Goal: Transaction & Acquisition: Purchase product/service

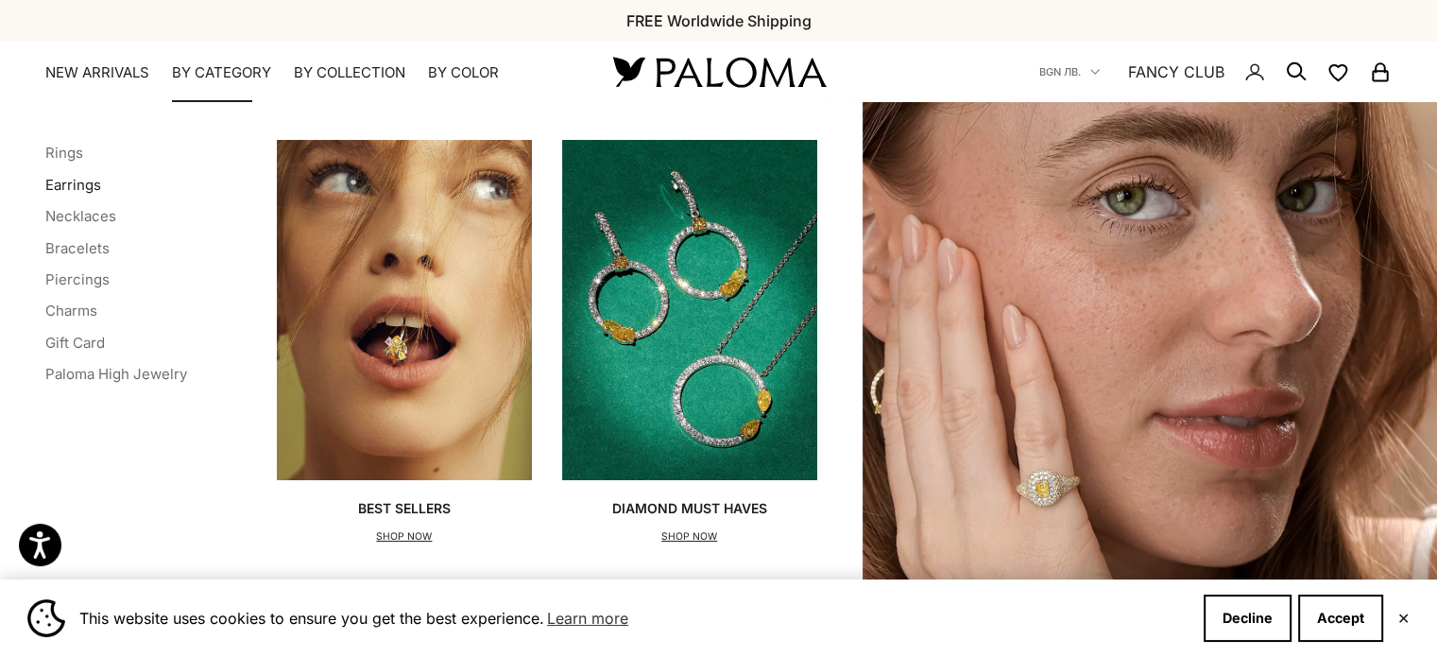
click at [69, 192] on link "Earrings" at bounding box center [73, 185] width 56 height 18
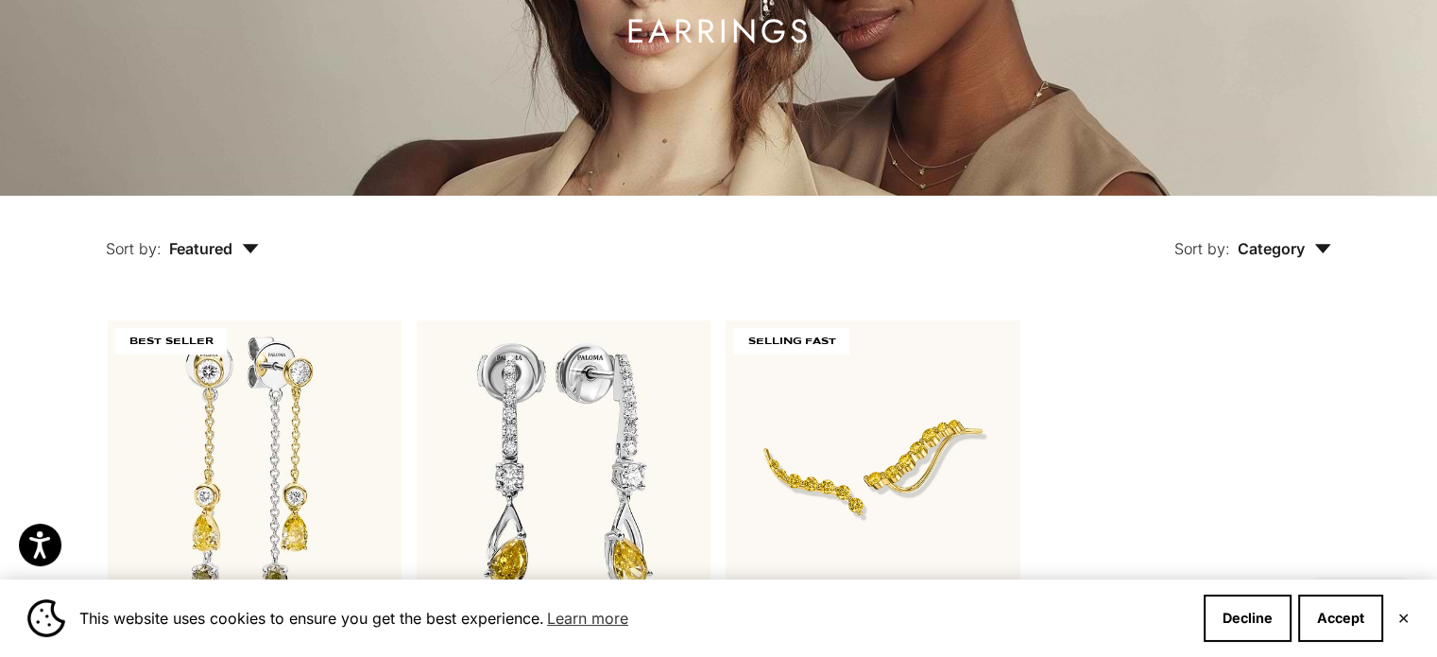
scroll to position [283, 0]
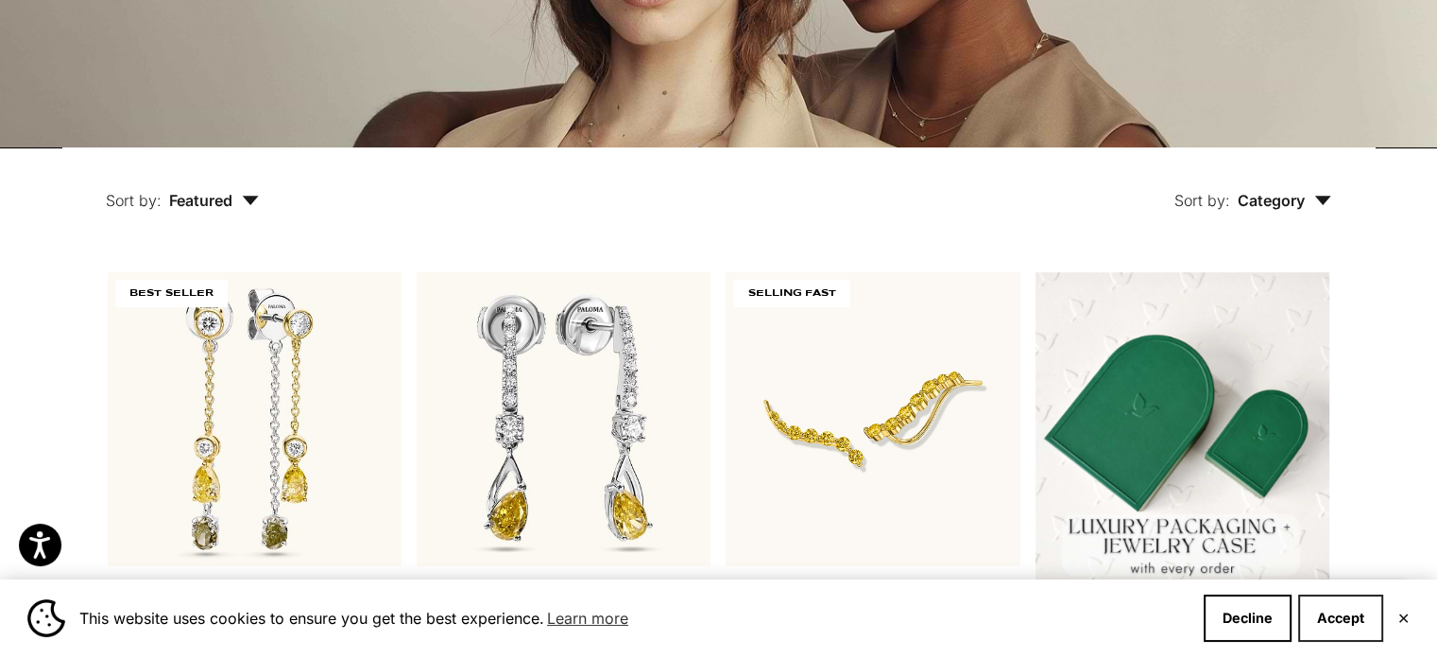
click at [1348, 606] on button "Accept" at bounding box center [1340, 617] width 85 height 47
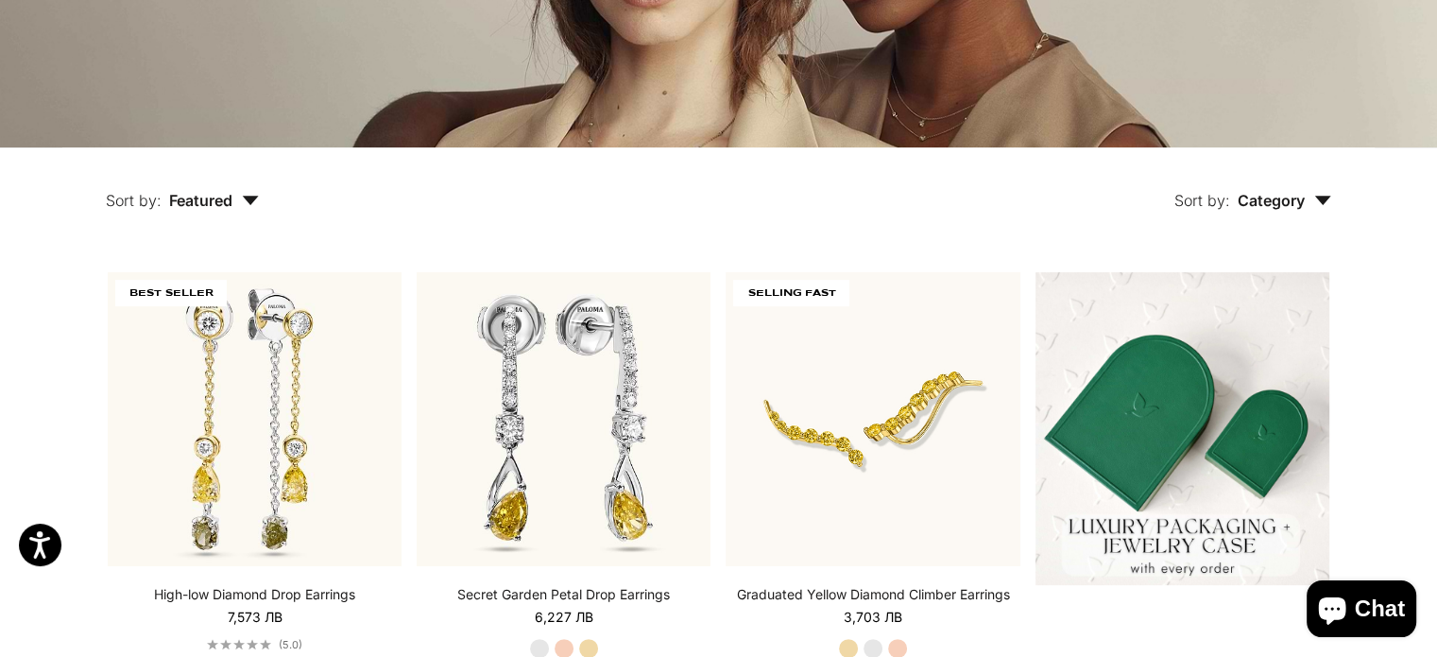
click at [1315, 208] on span "Category" at bounding box center [1285, 200] width 94 height 19
click at [1232, 267] on label "Earrings" at bounding box center [1229, 259] width 59 height 25
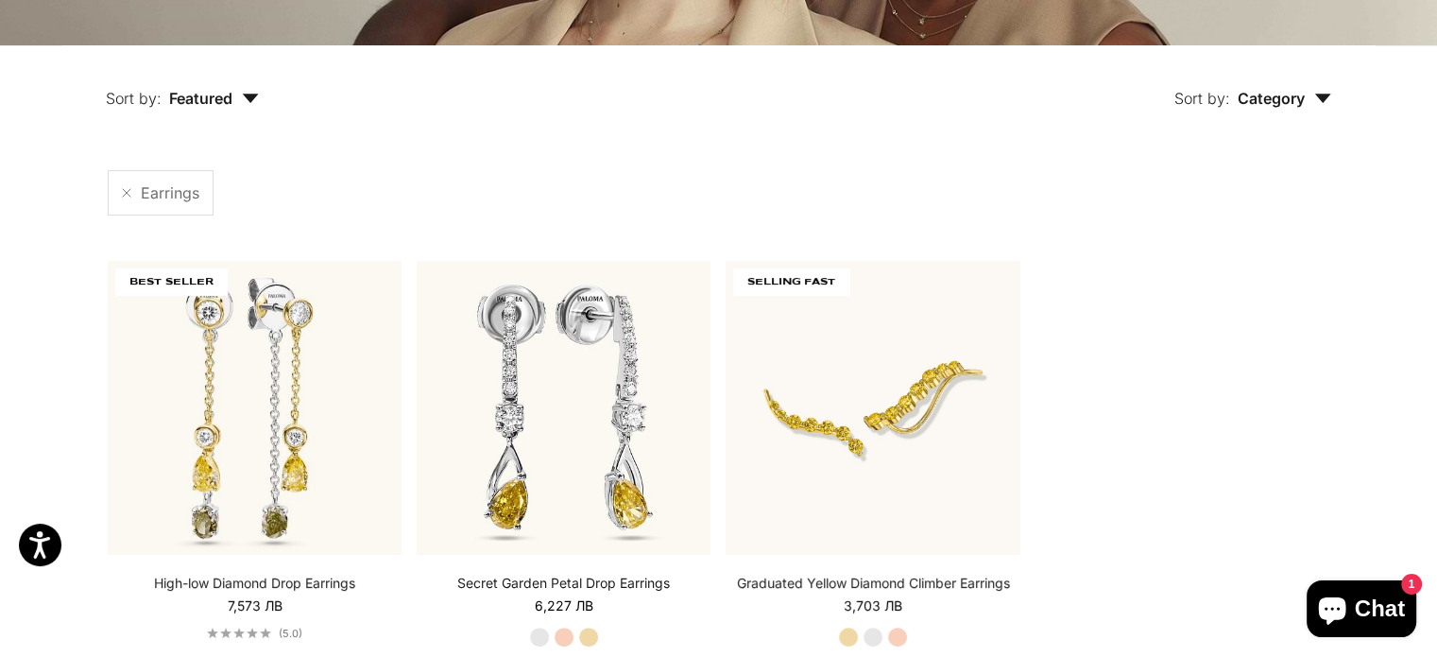
scroll to position [397, 0]
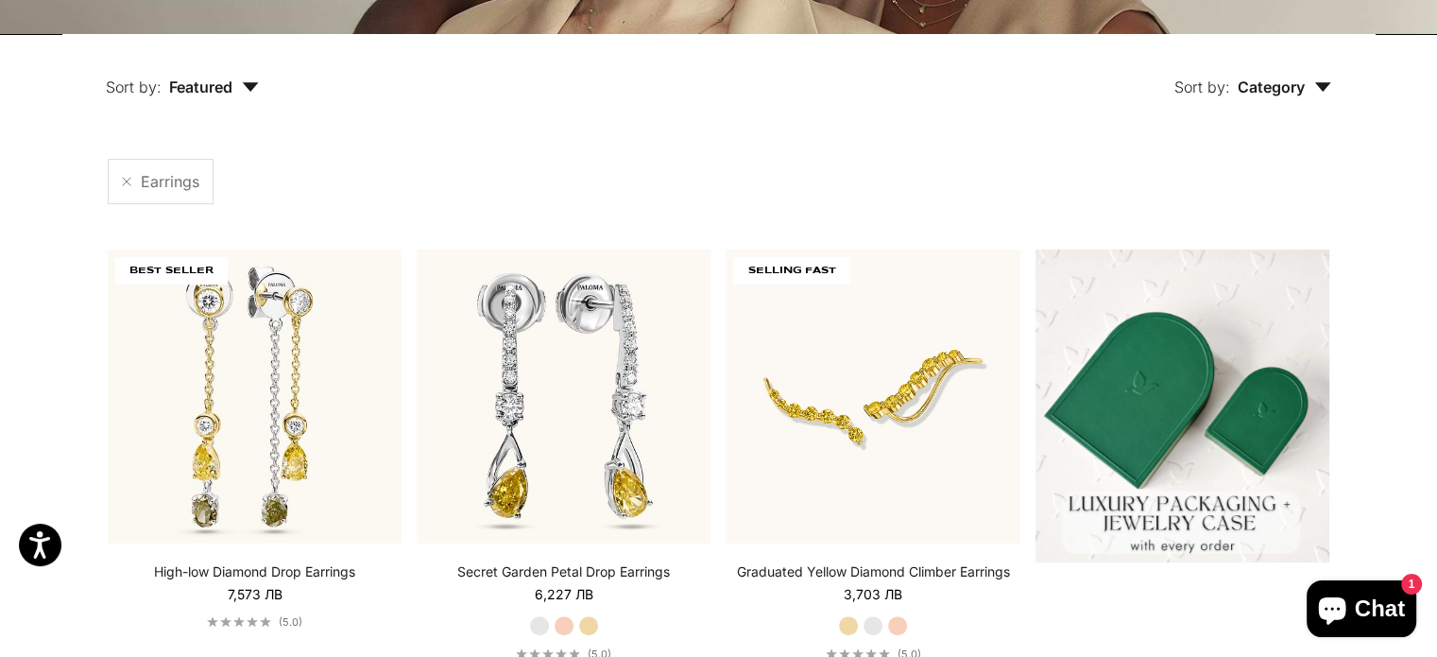
click at [179, 83] on span "Featured" at bounding box center [214, 86] width 90 height 19
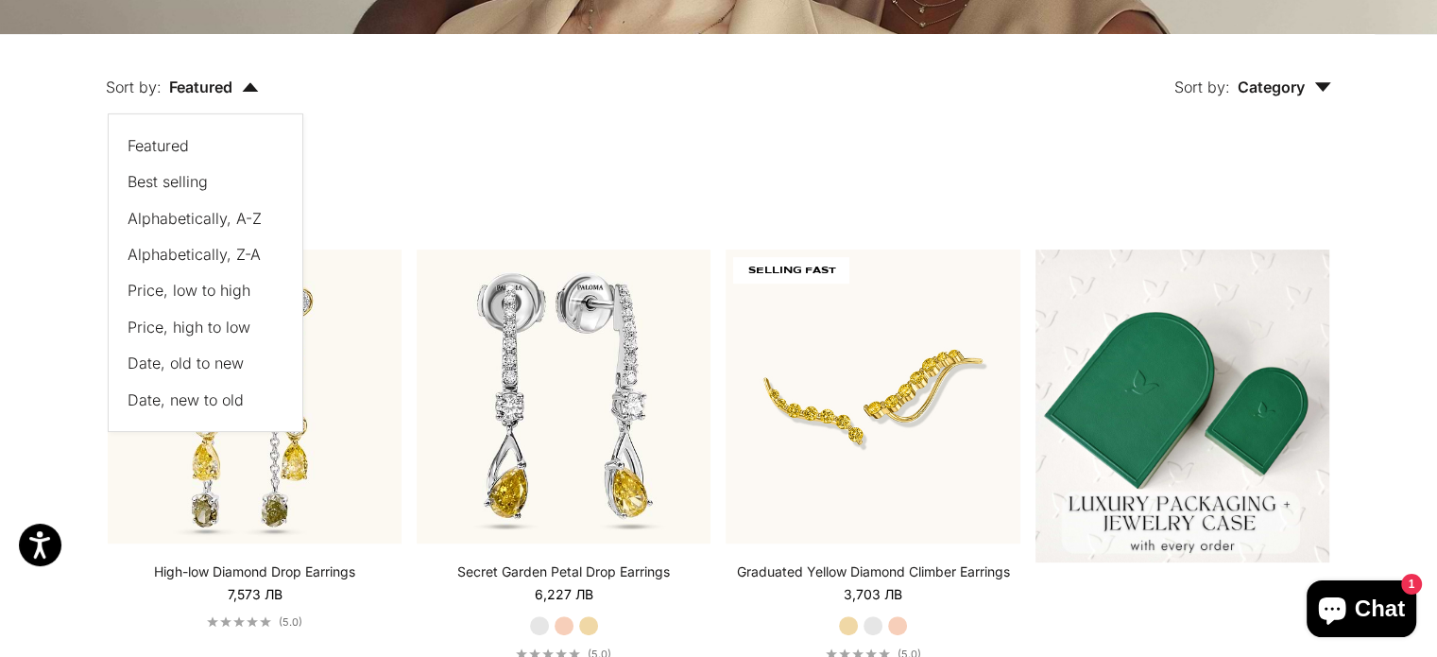
click at [213, 293] on span "Price, low to high" at bounding box center [189, 290] width 123 height 19
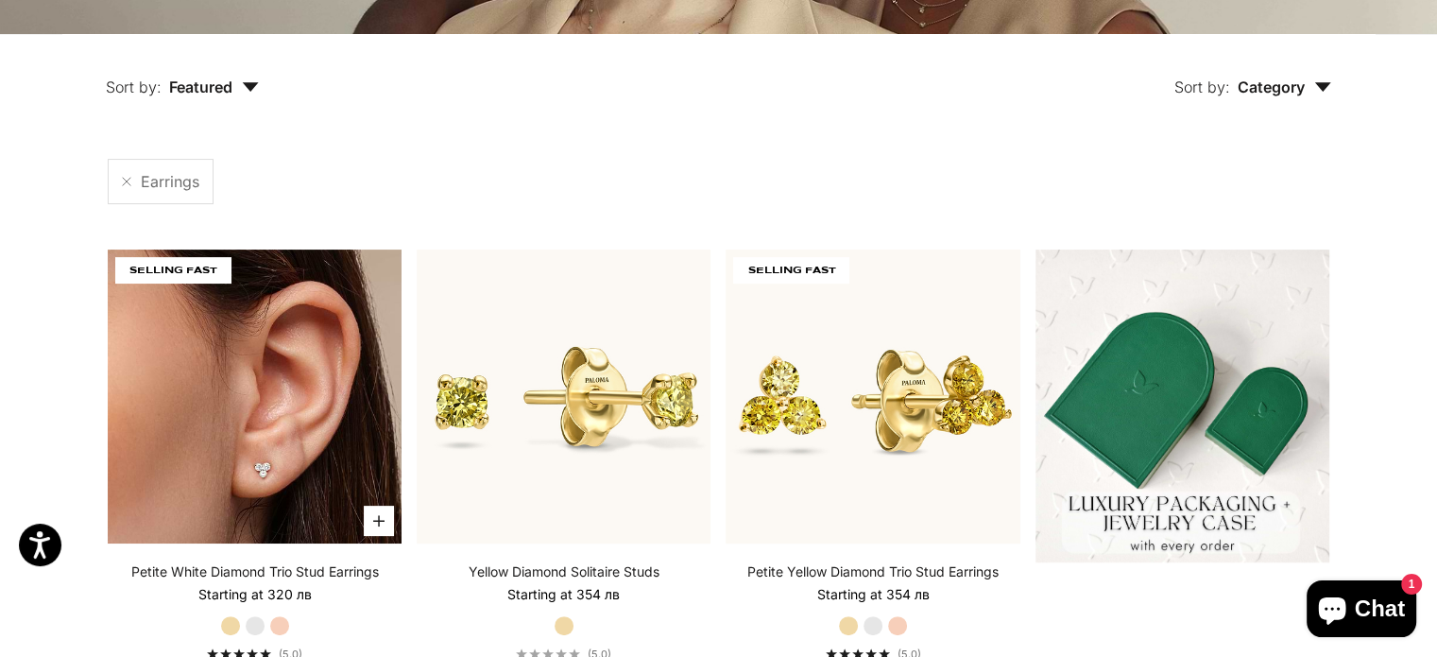
scroll to position [586, 0]
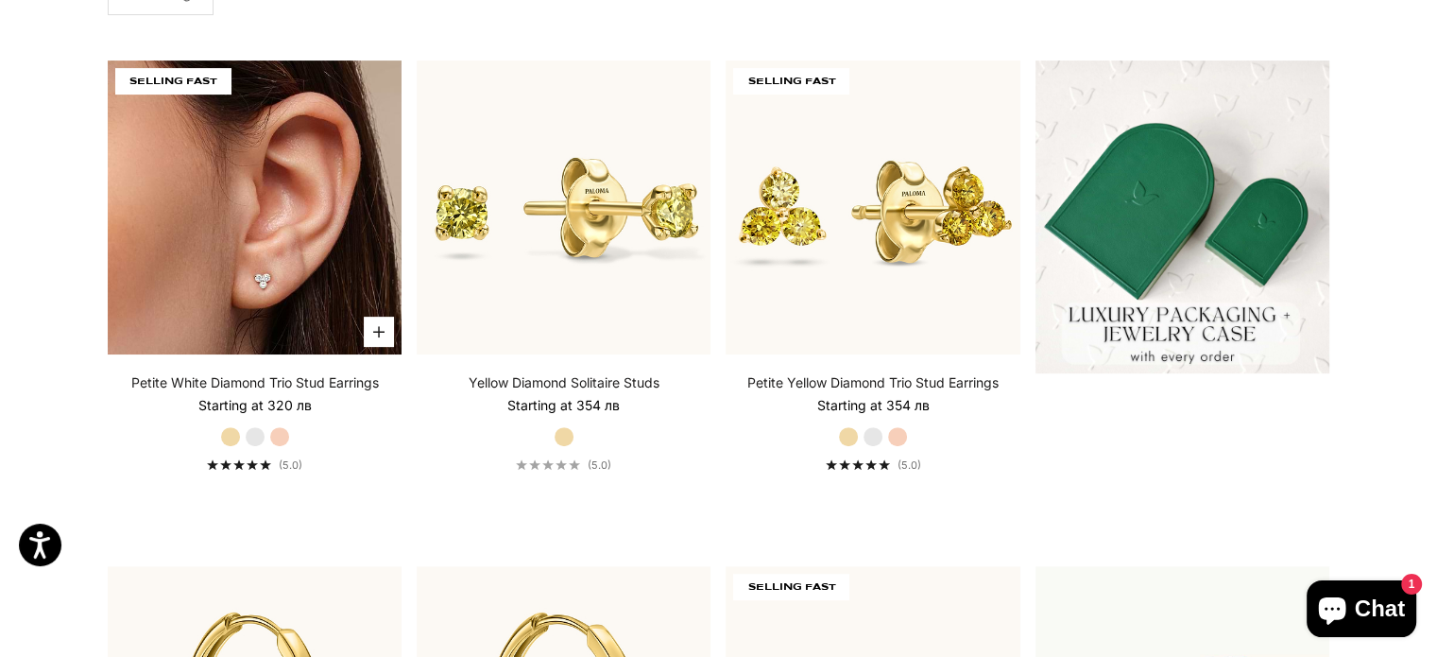
click at [141, 238] on img at bounding box center [255, 207] width 294 height 294
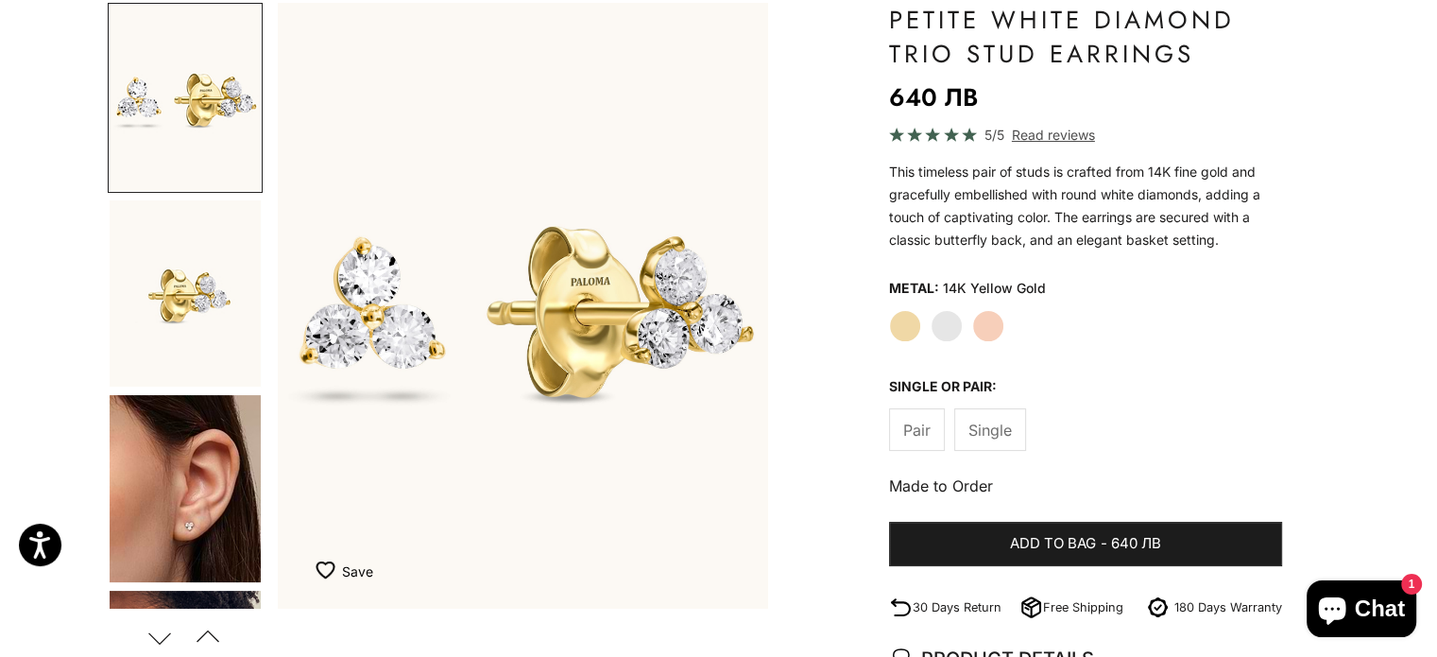
scroll to position [189, 0]
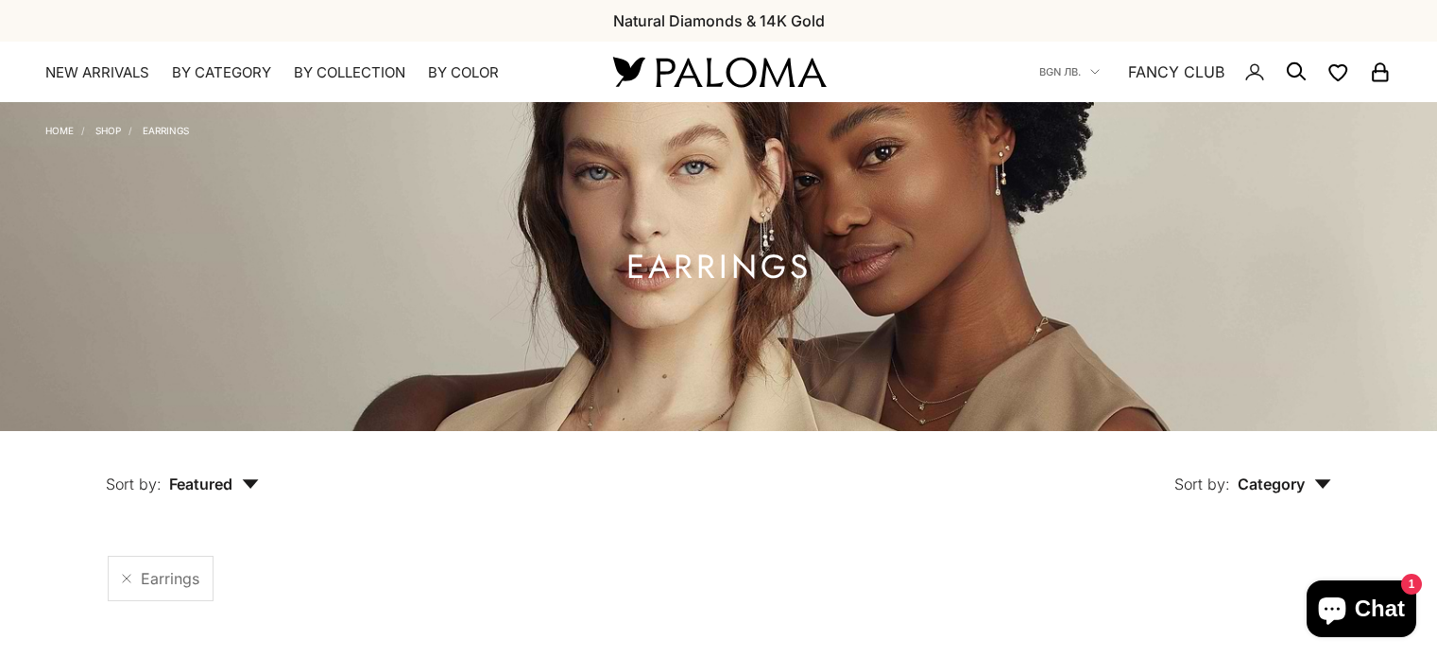
scroll to position [586, 0]
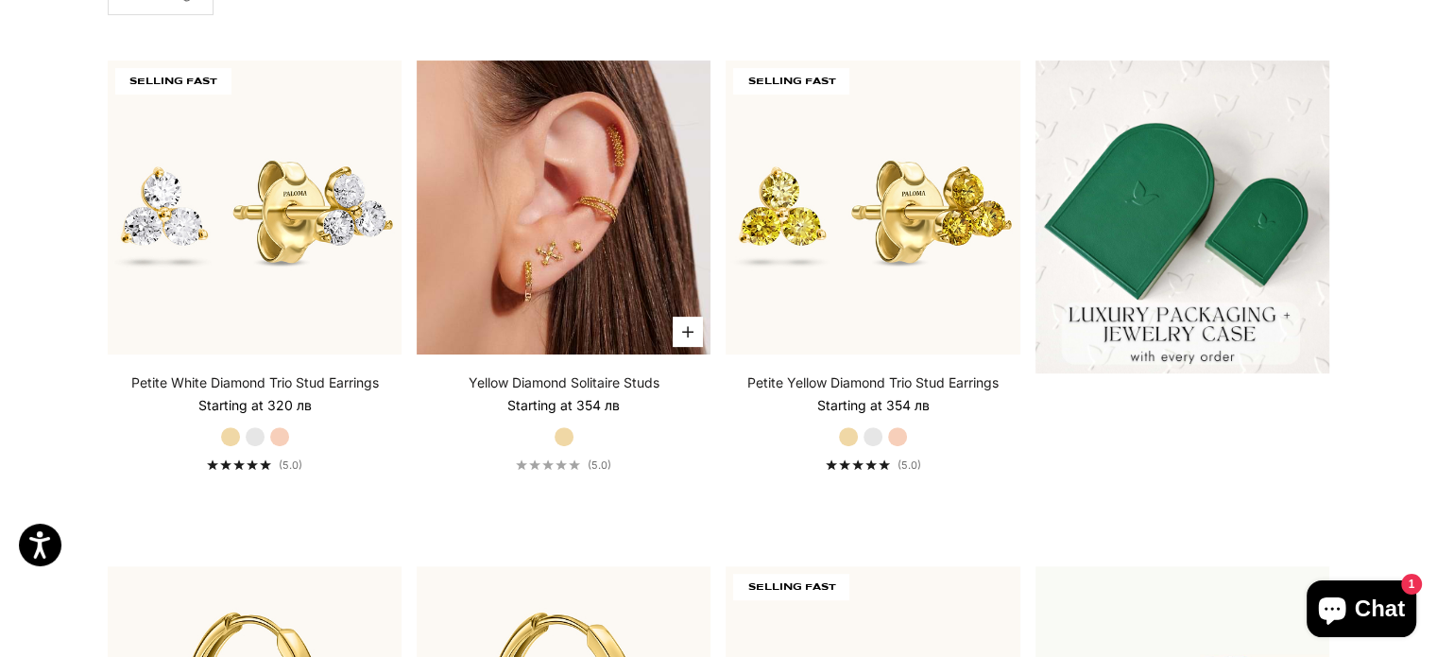
click at [499, 204] on img at bounding box center [564, 207] width 294 height 294
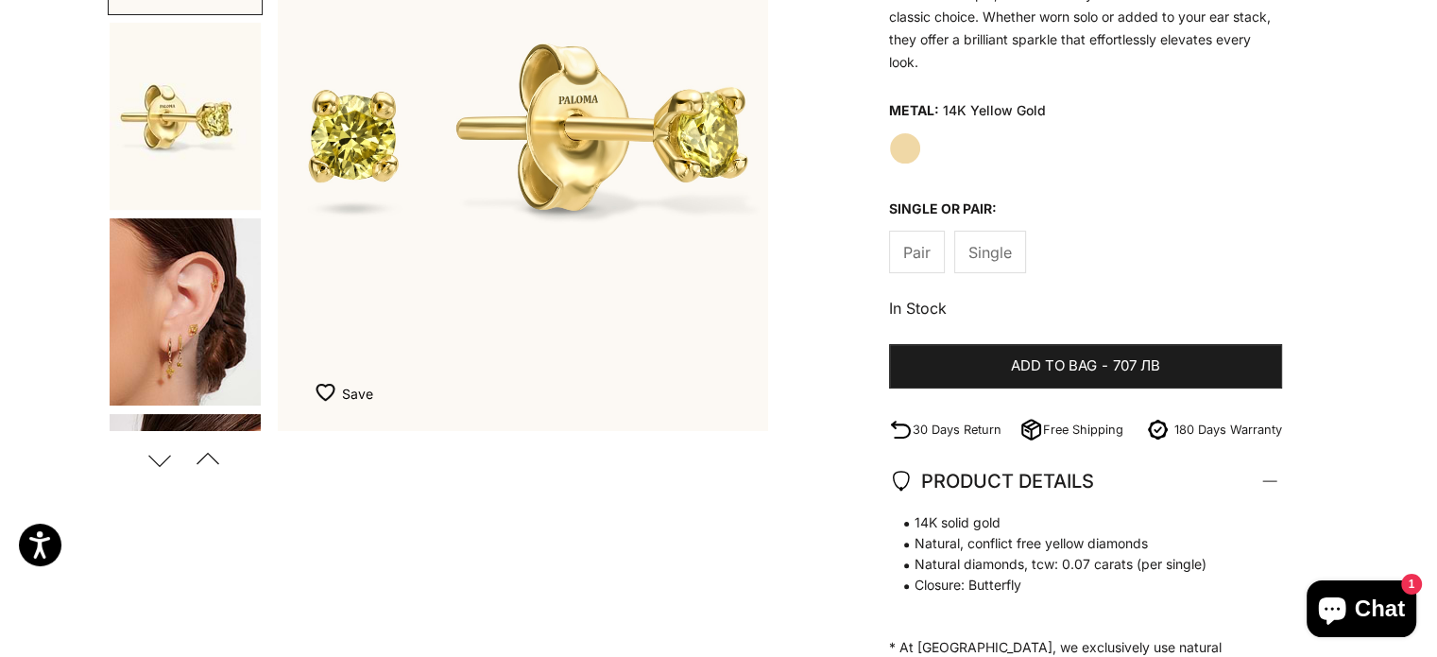
scroll to position [94, 0]
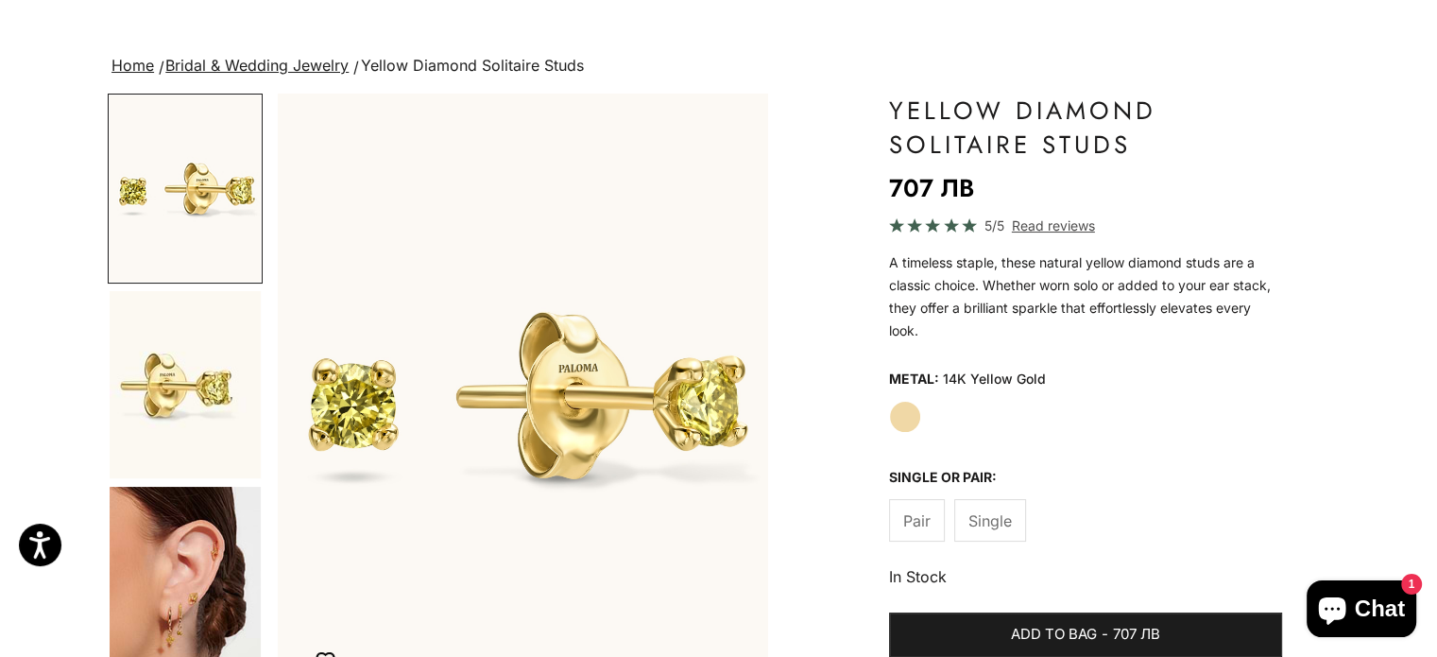
click at [968, 527] on span "Single" at bounding box center [989, 520] width 43 height 25
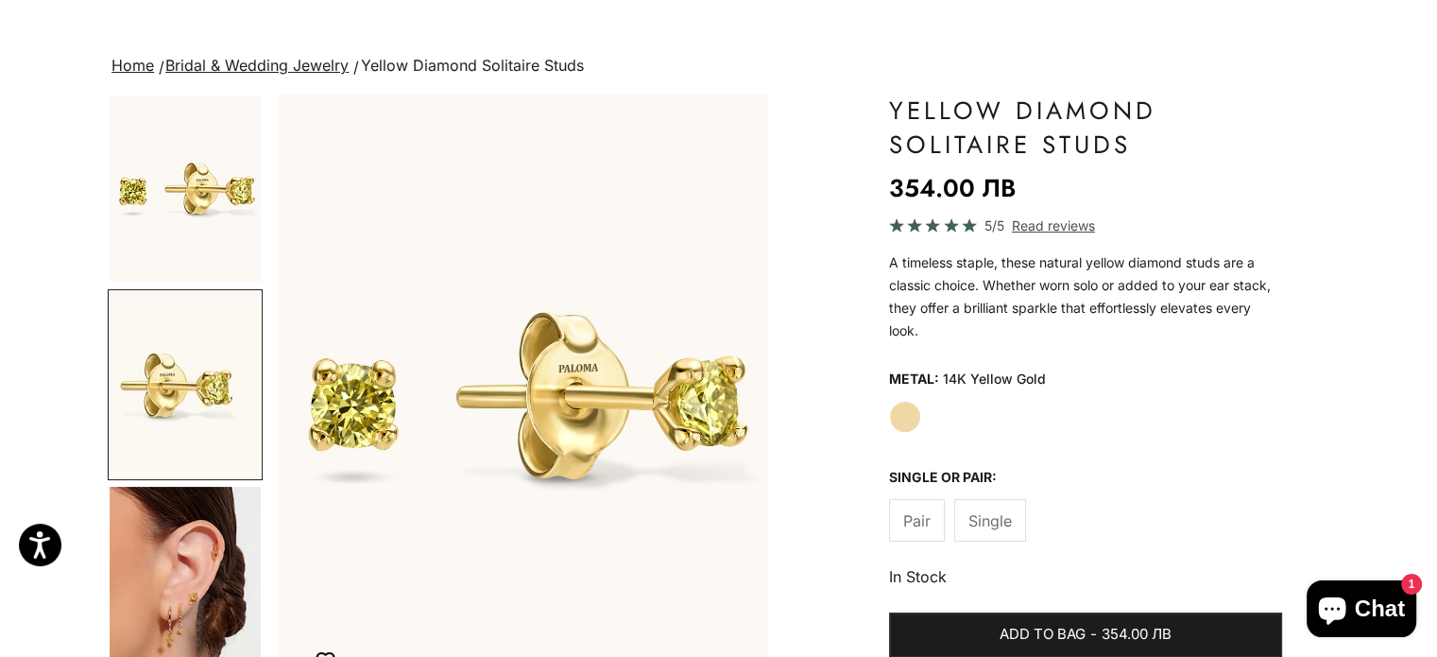
scroll to position [0, 513]
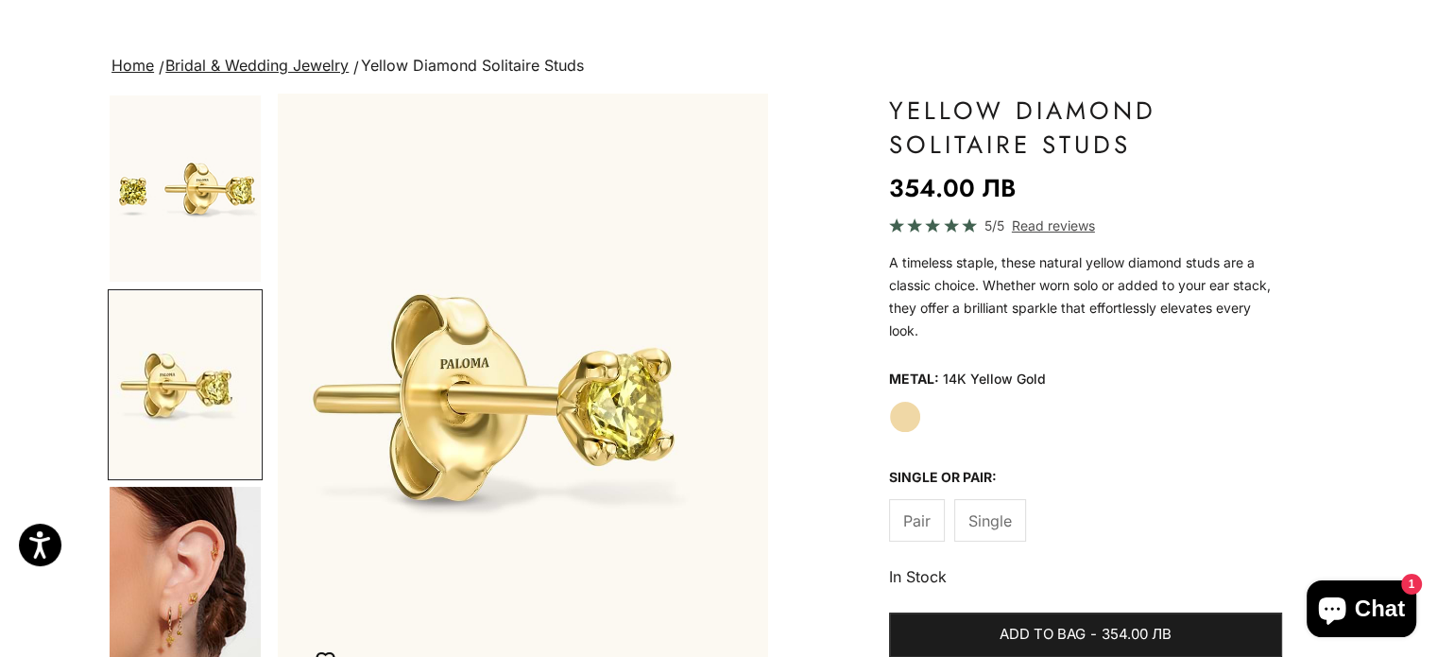
click at [905, 533] on label "Pair" at bounding box center [917, 520] width 56 height 43
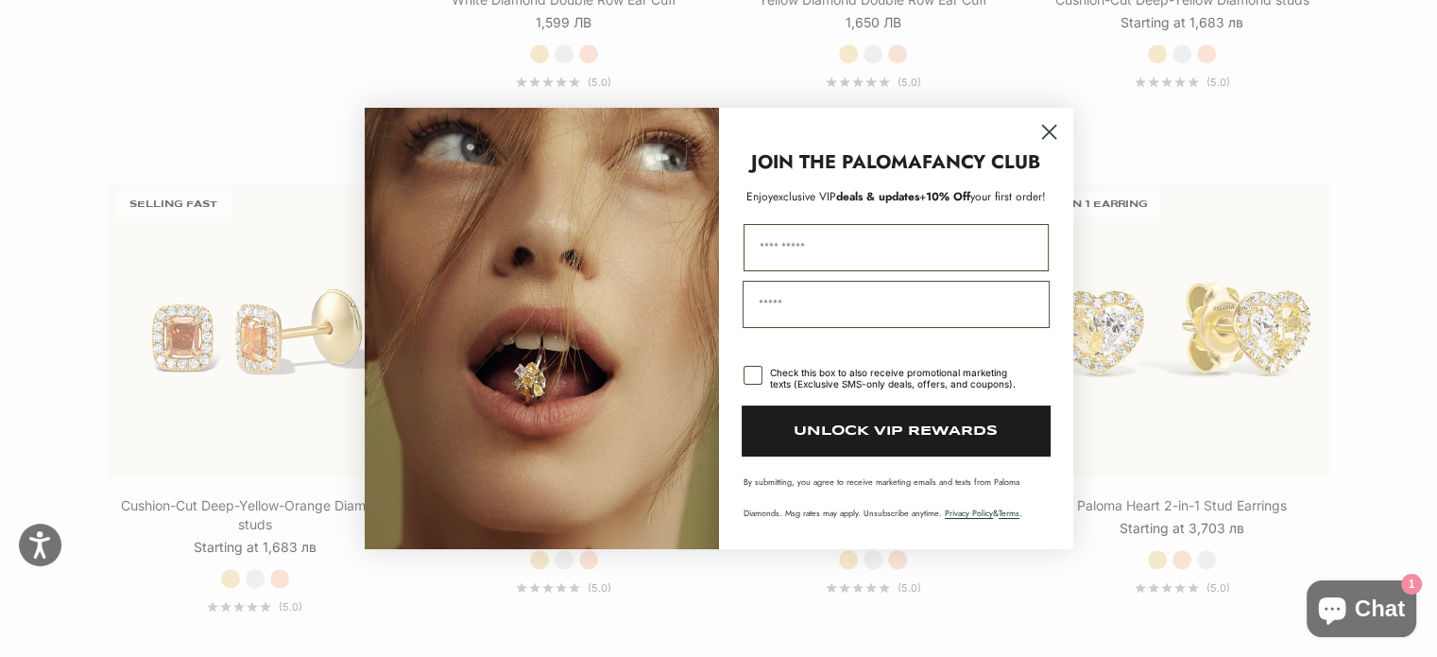
scroll to position [2098, 0]
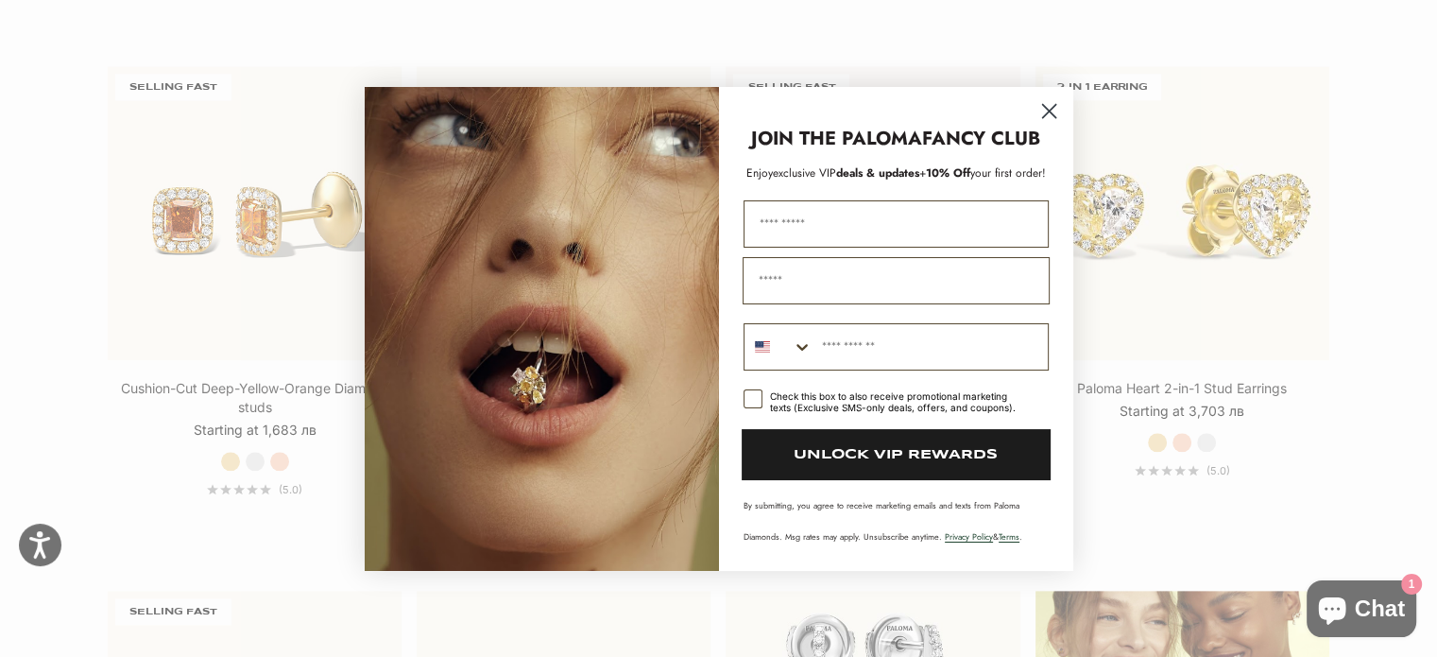
click at [1046, 114] on icon "Close dialog" at bounding box center [1049, 110] width 33 height 33
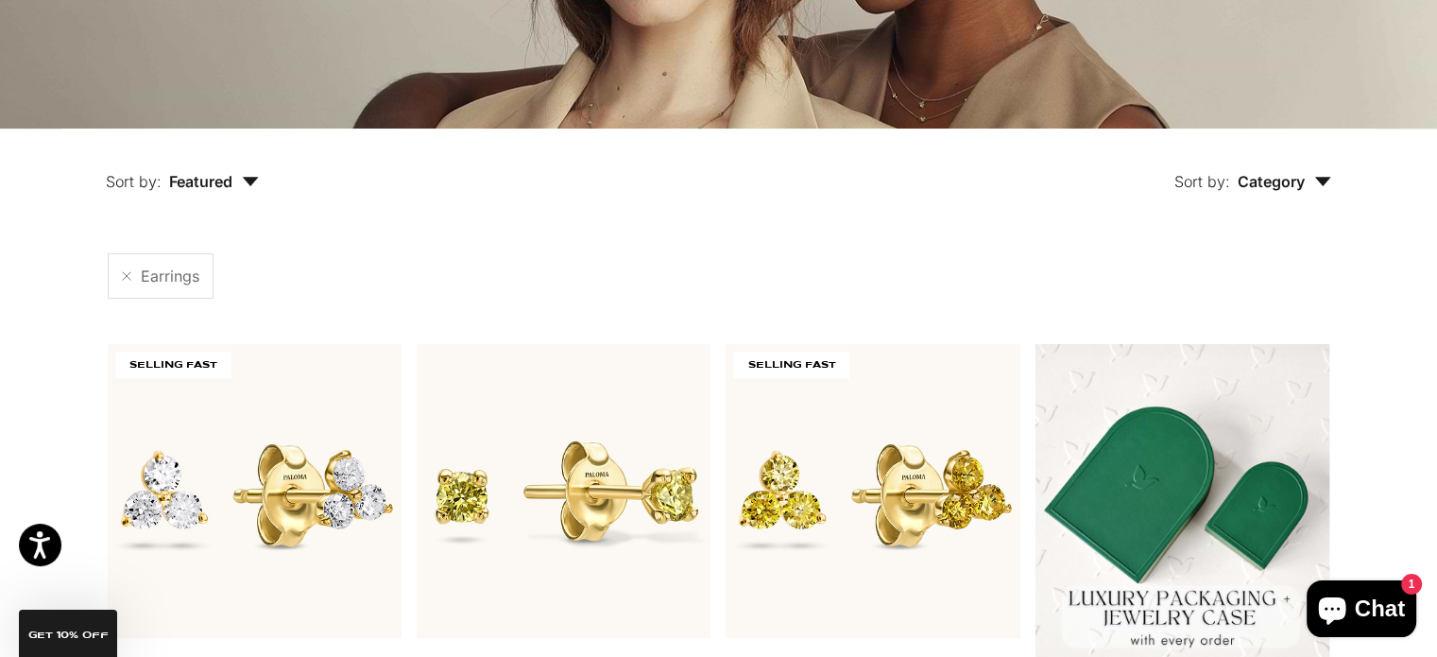
scroll to position [0, 0]
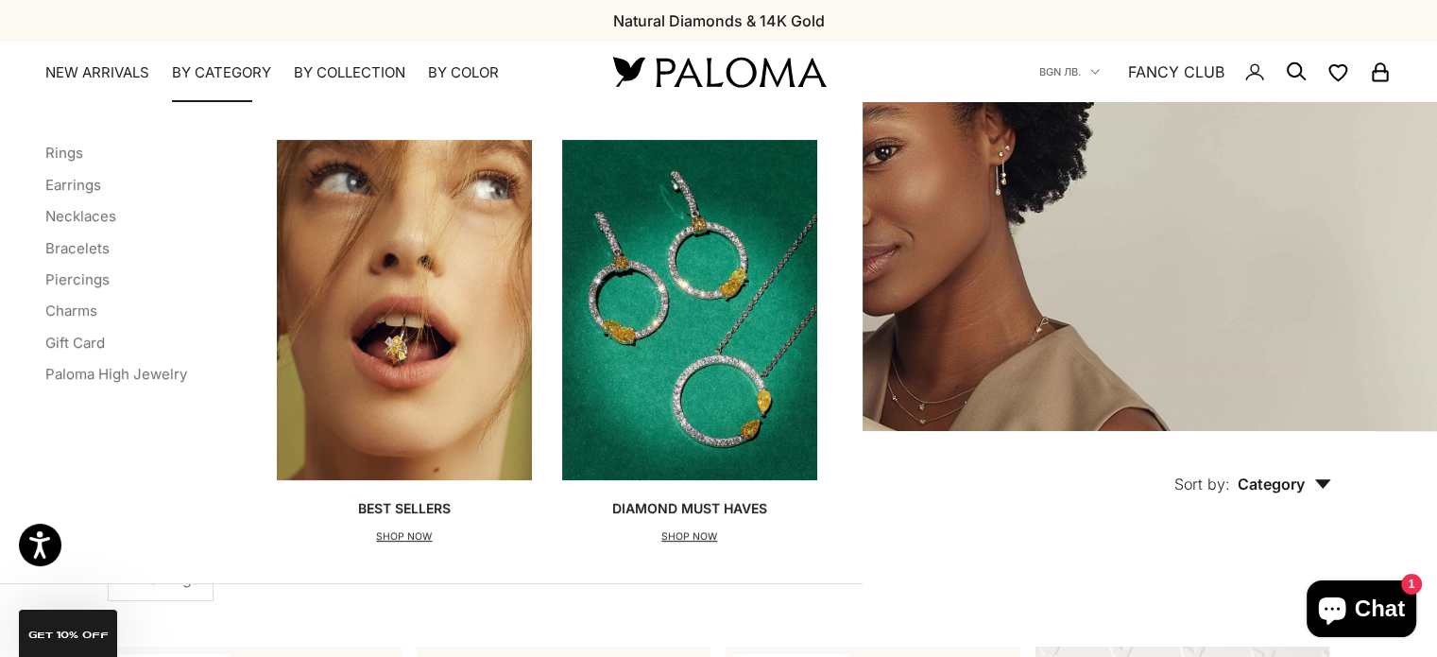
click at [215, 75] on summary "By Category" at bounding box center [221, 72] width 99 height 19
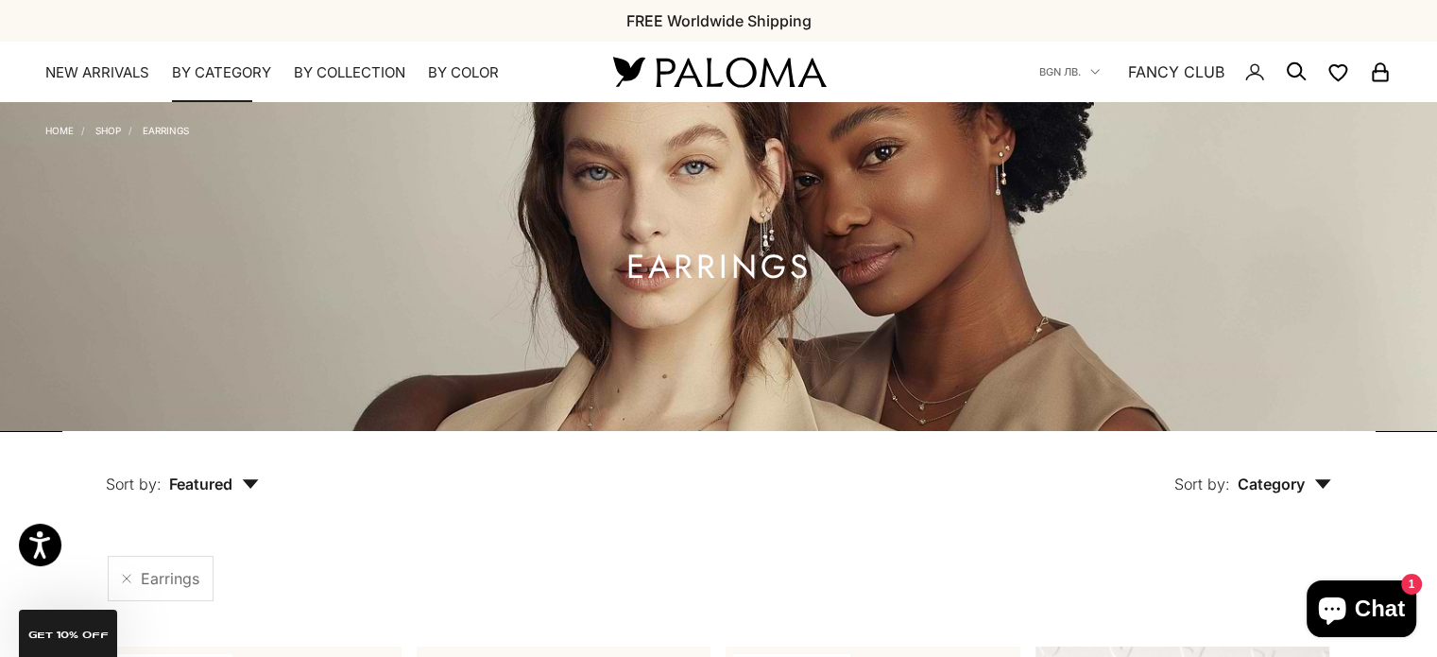
click at [215, 75] on summary "By Category" at bounding box center [221, 72] width 99 height 19
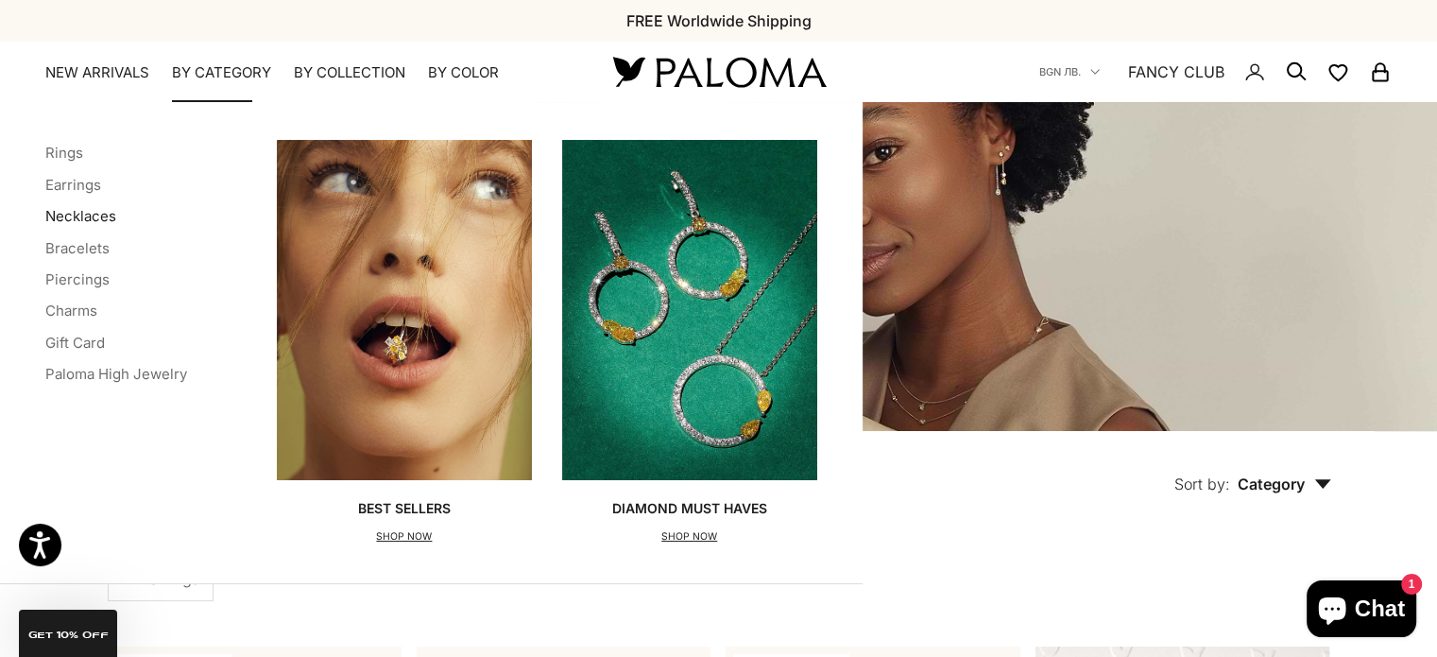
click at [94, 213] on link "Necklaces" at bounding box center [80, 216] width 71 height 18
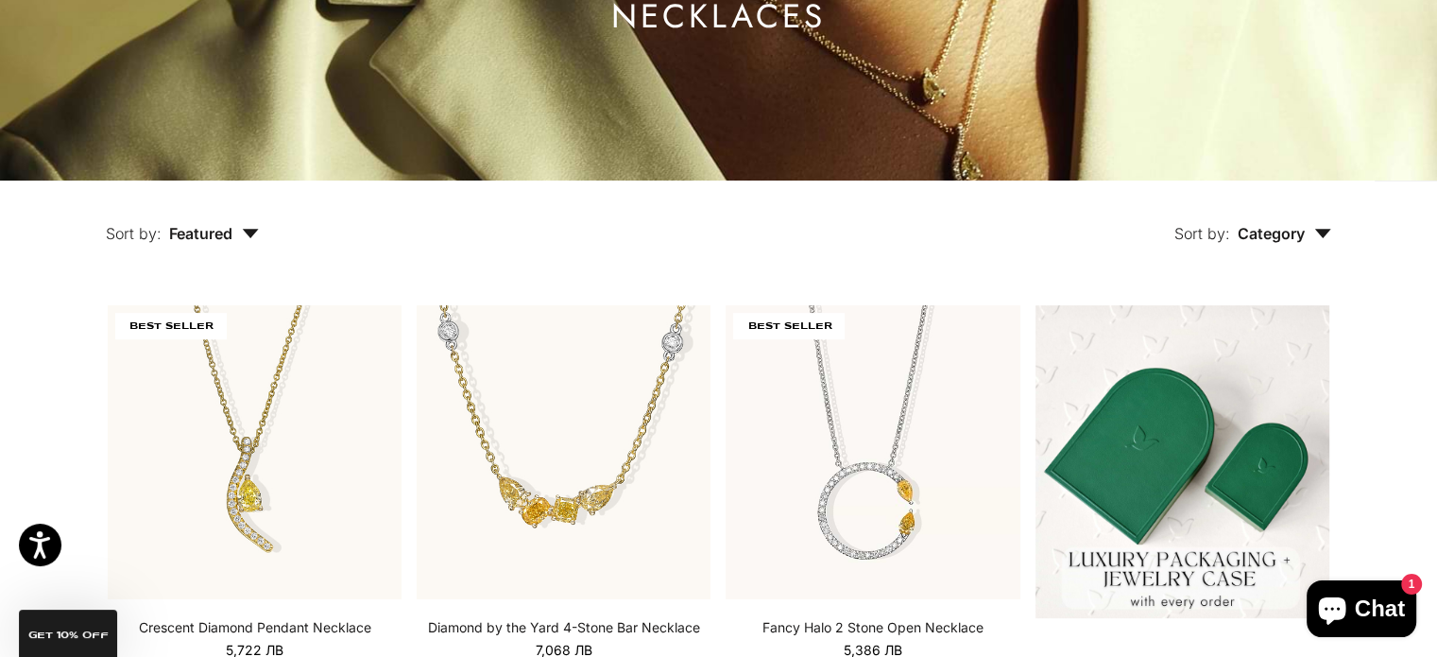
scroll to position [283, 0]
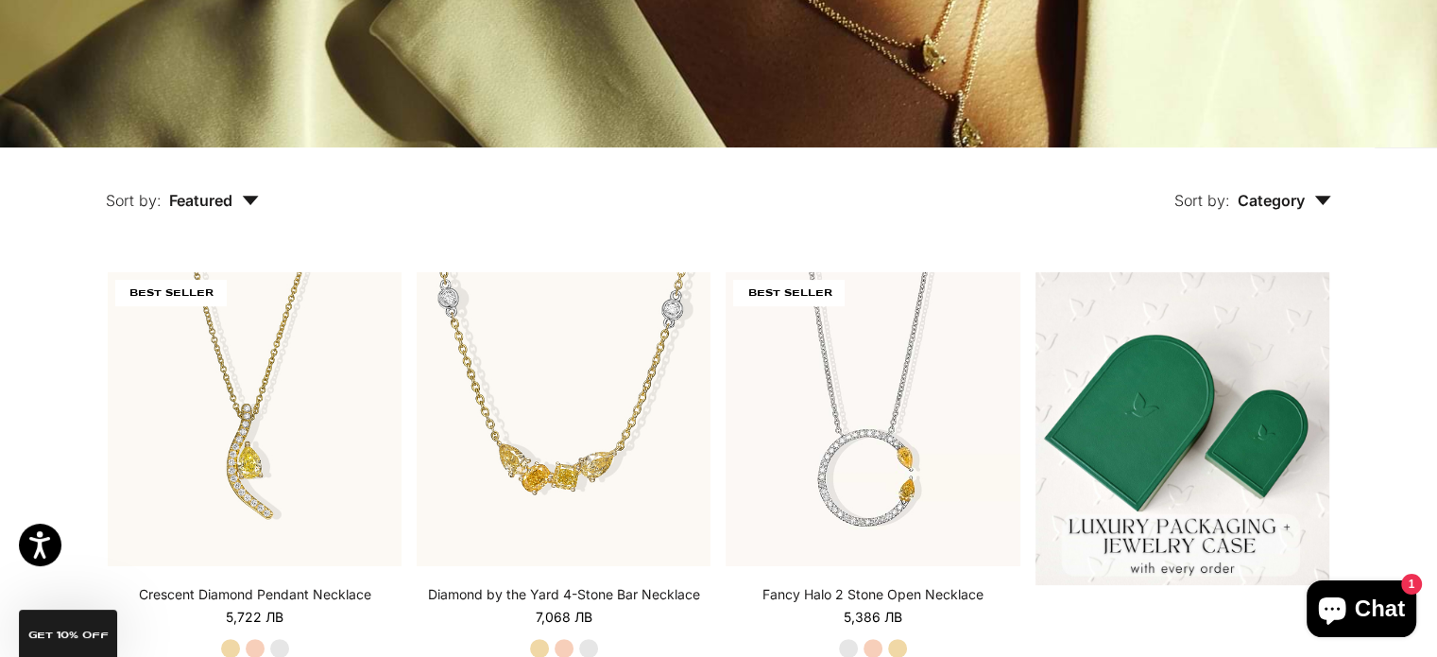
click at [250, 197] on icon "button" at bounding box center [251, 200] width 16 height 9
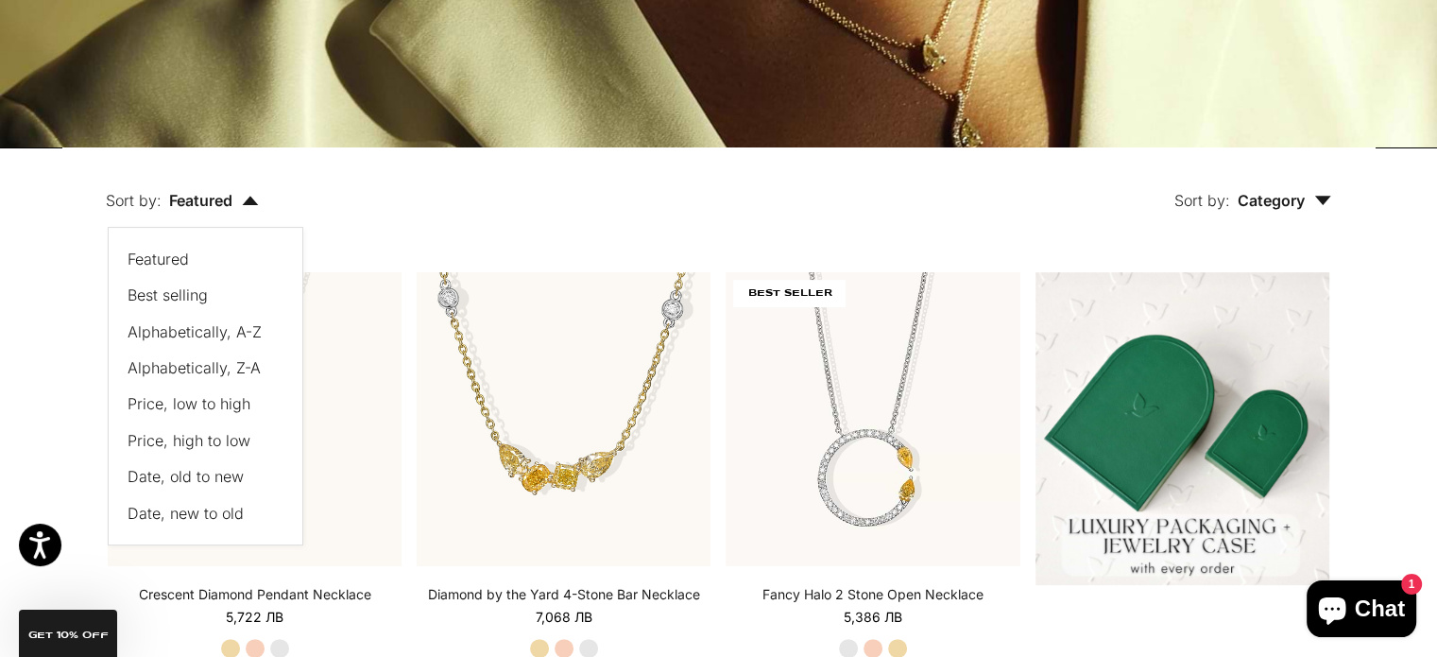
click at [198, 408] on span "Price, low to high" at bounding box center [189, 403] width 123 height 19
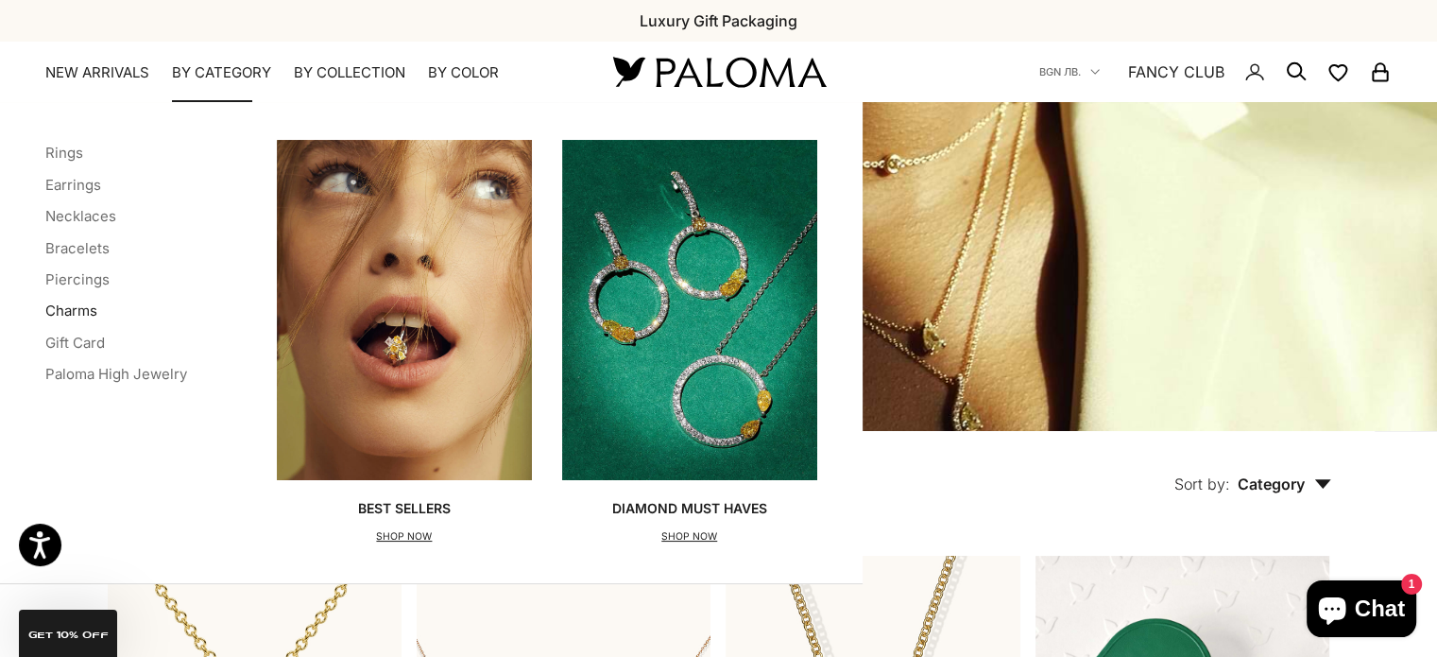
click at [85, 313] on link "Charms" at bounding box center [71, 310] width 52 height 18
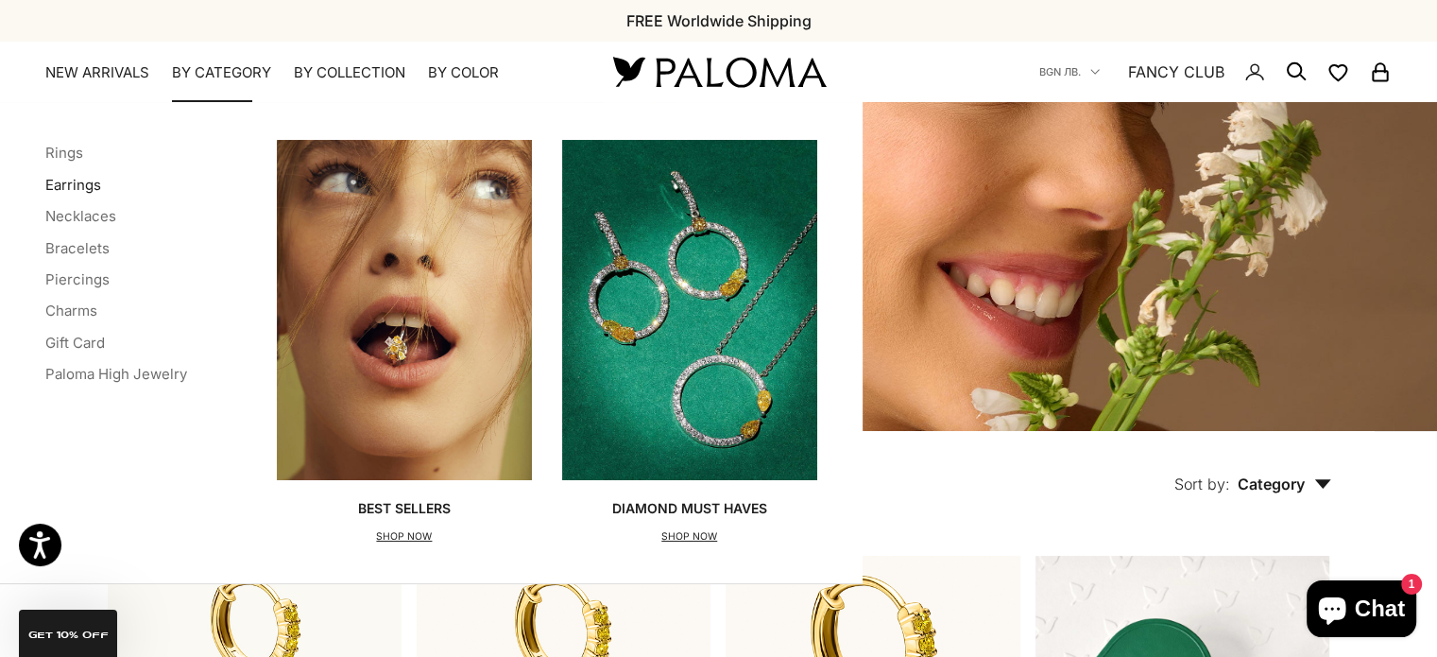
click at [86, 185] on link "Earrings" at bounding box center [73, 185] width 56 height 18
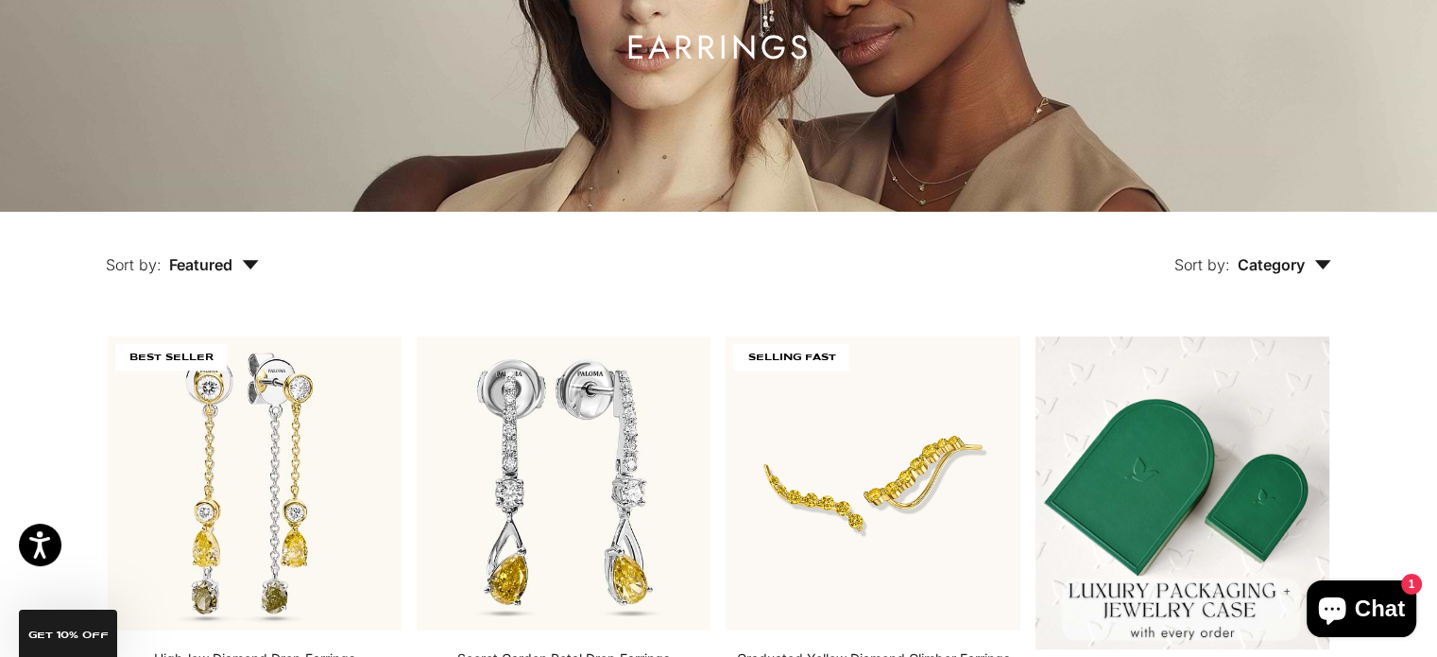
scroll to position [283, 0]
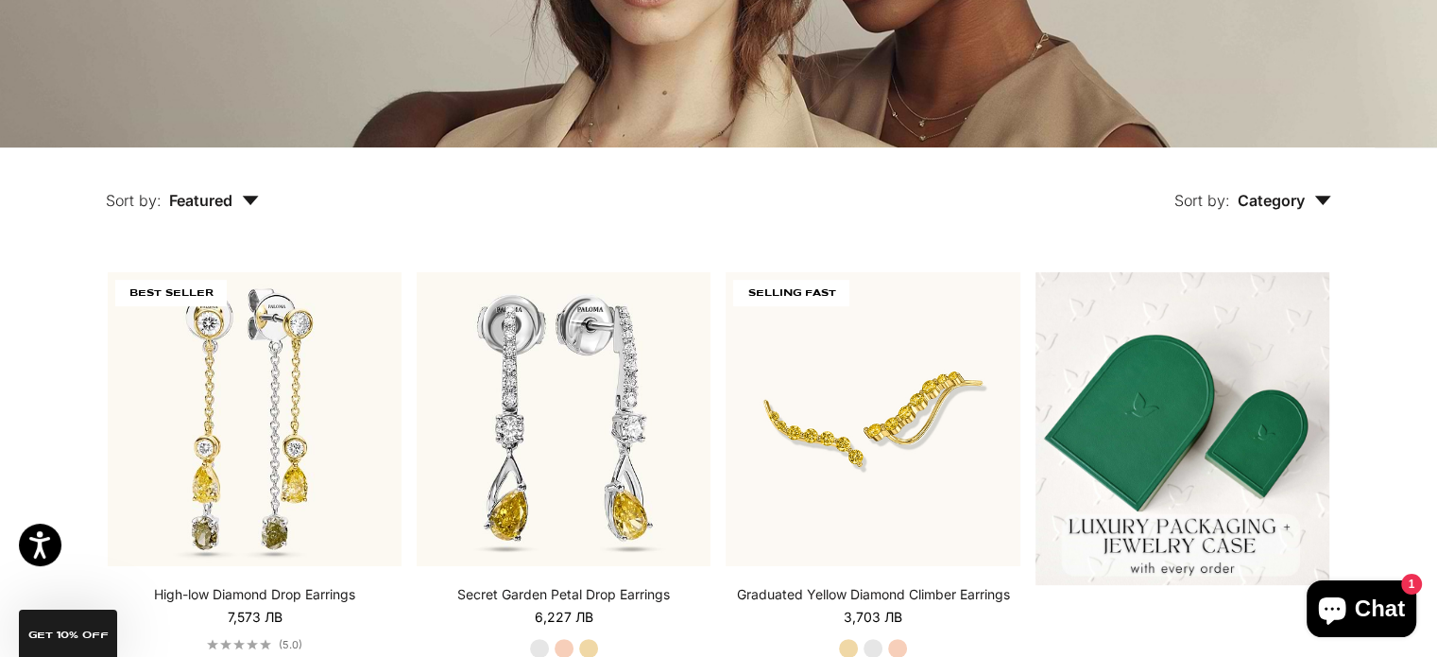
click at [215, 199] on span "Featured" at bounding box center [214, 200] width 90 height 19
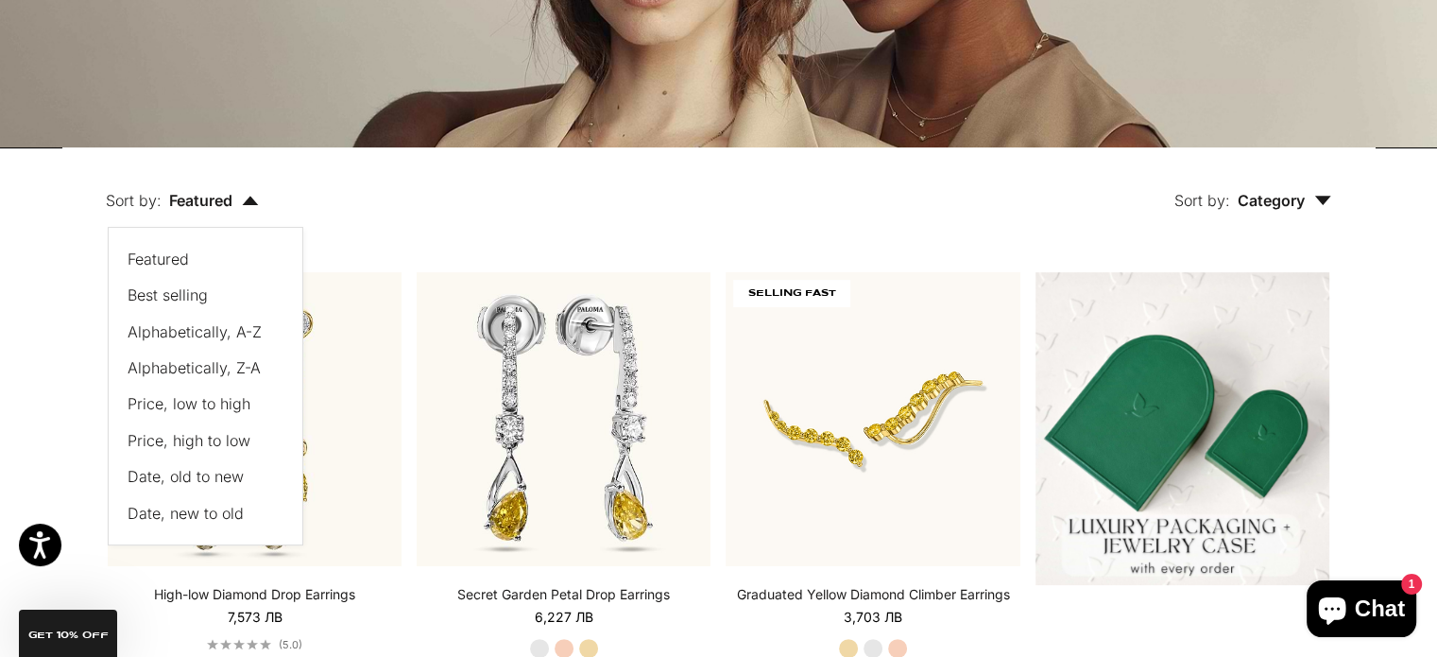
click at [190, 406] on span "Price, low to high" at bounding box center [189, 403] width 123 height 19
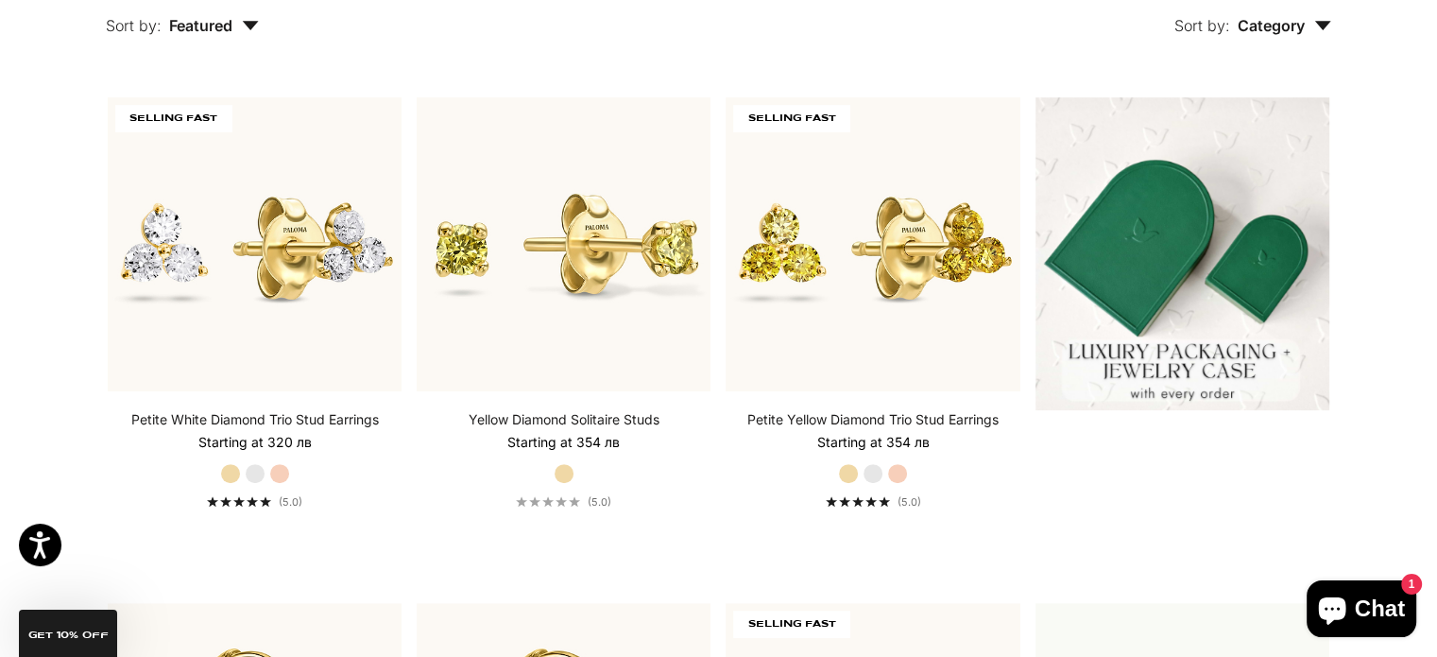
scroll to position [491, 0]
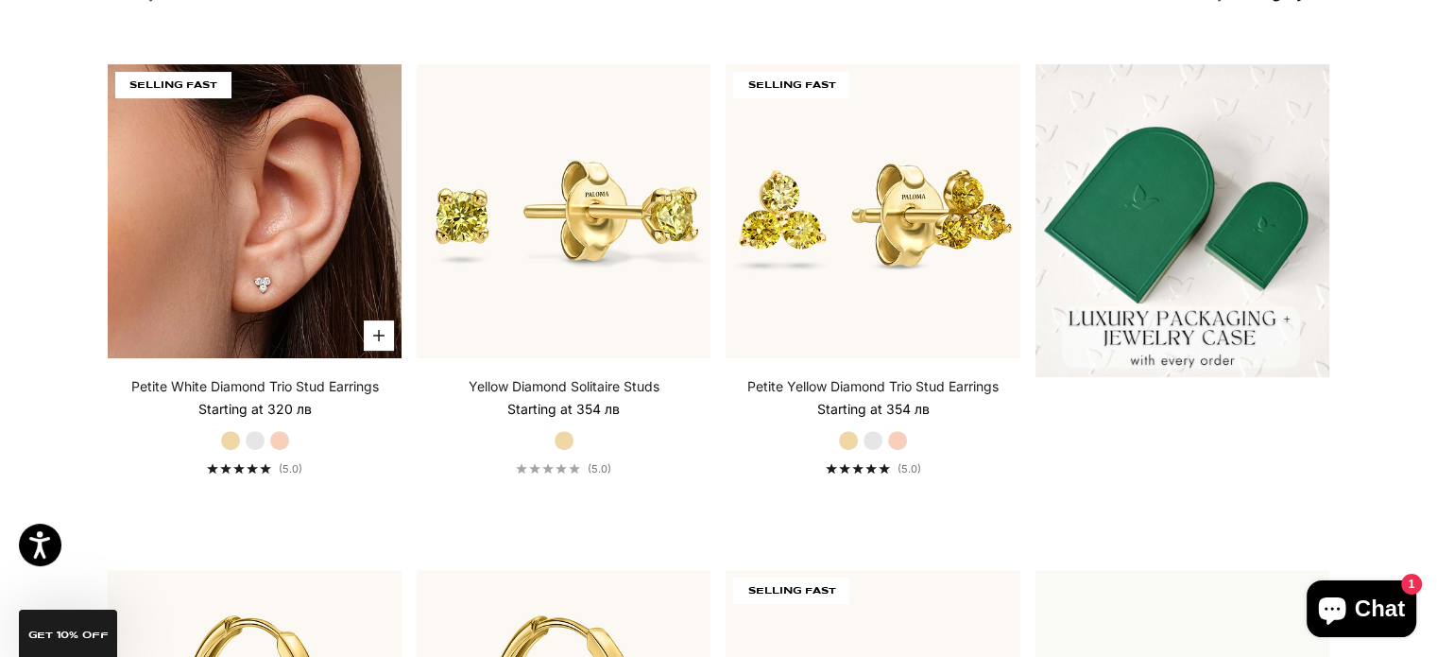
click at [307, 237] on img at bounding box center [255, 211] width 294 height 294
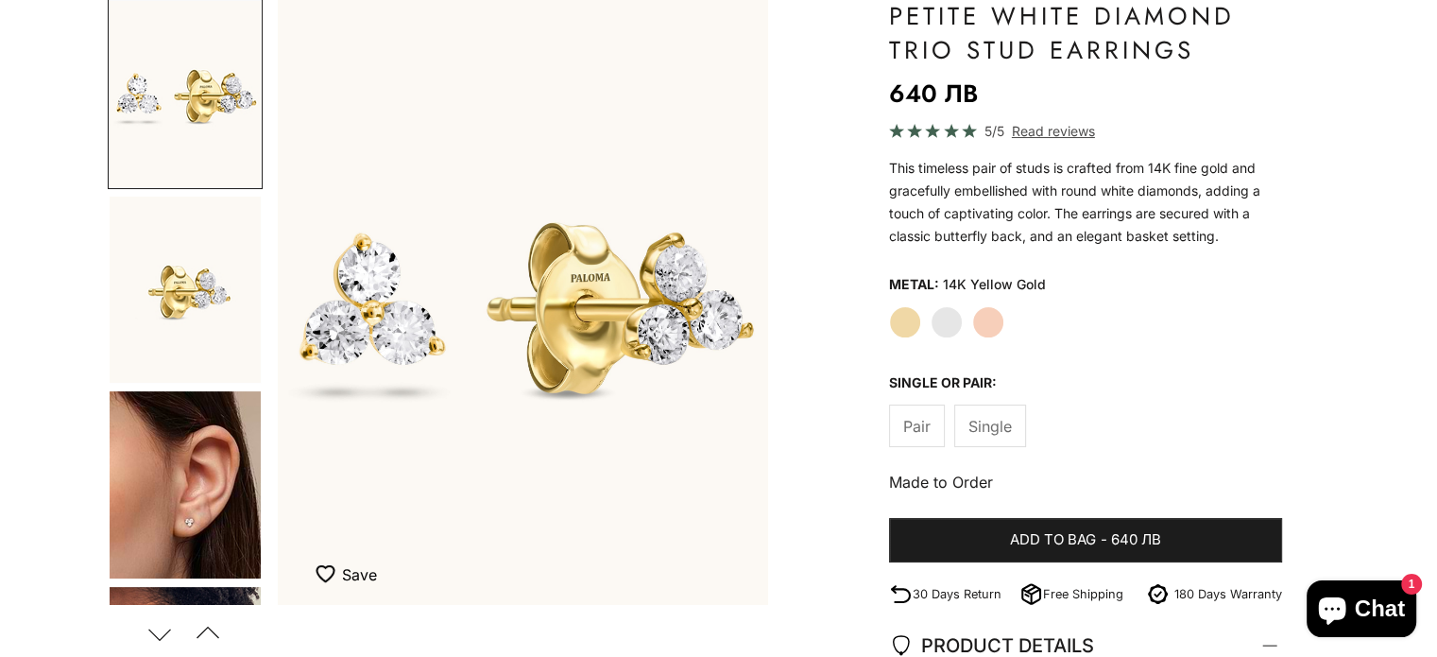
scroll to position [189, 0]
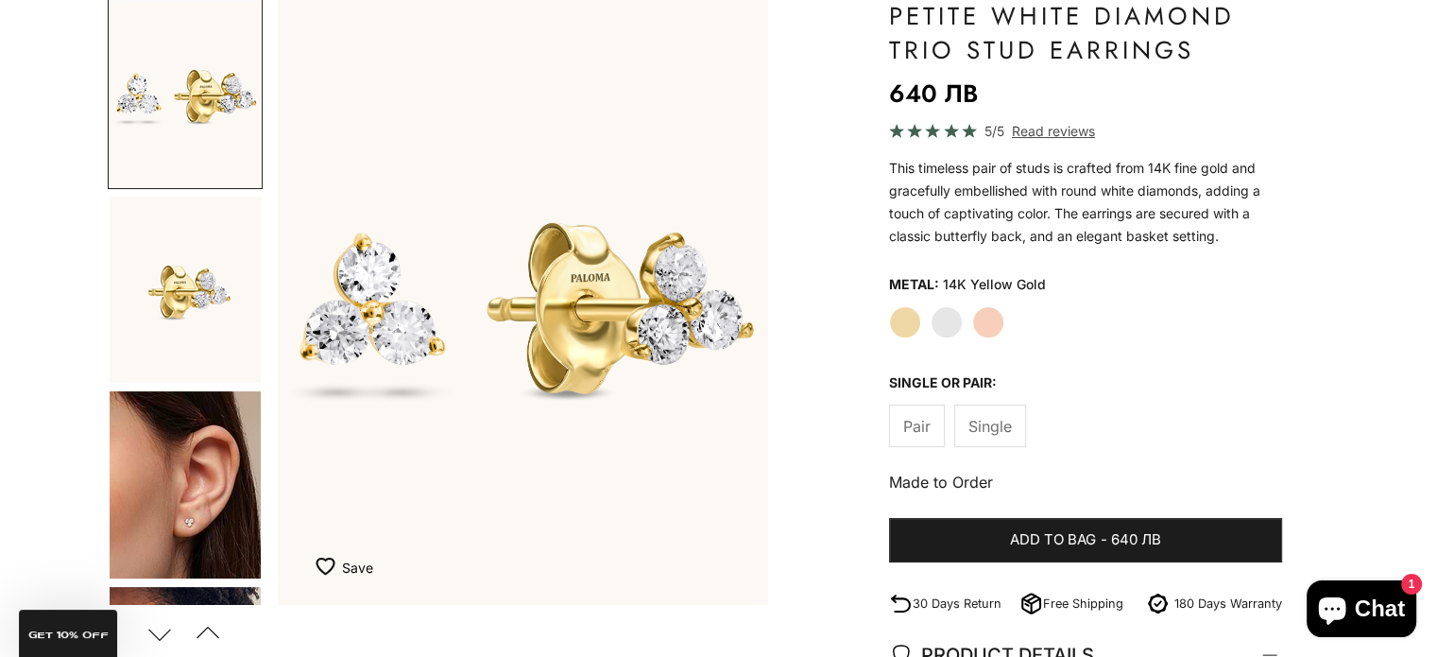
click at [910, 424] on span "Pair" at bounding box center [916, 426] width 27 height 25
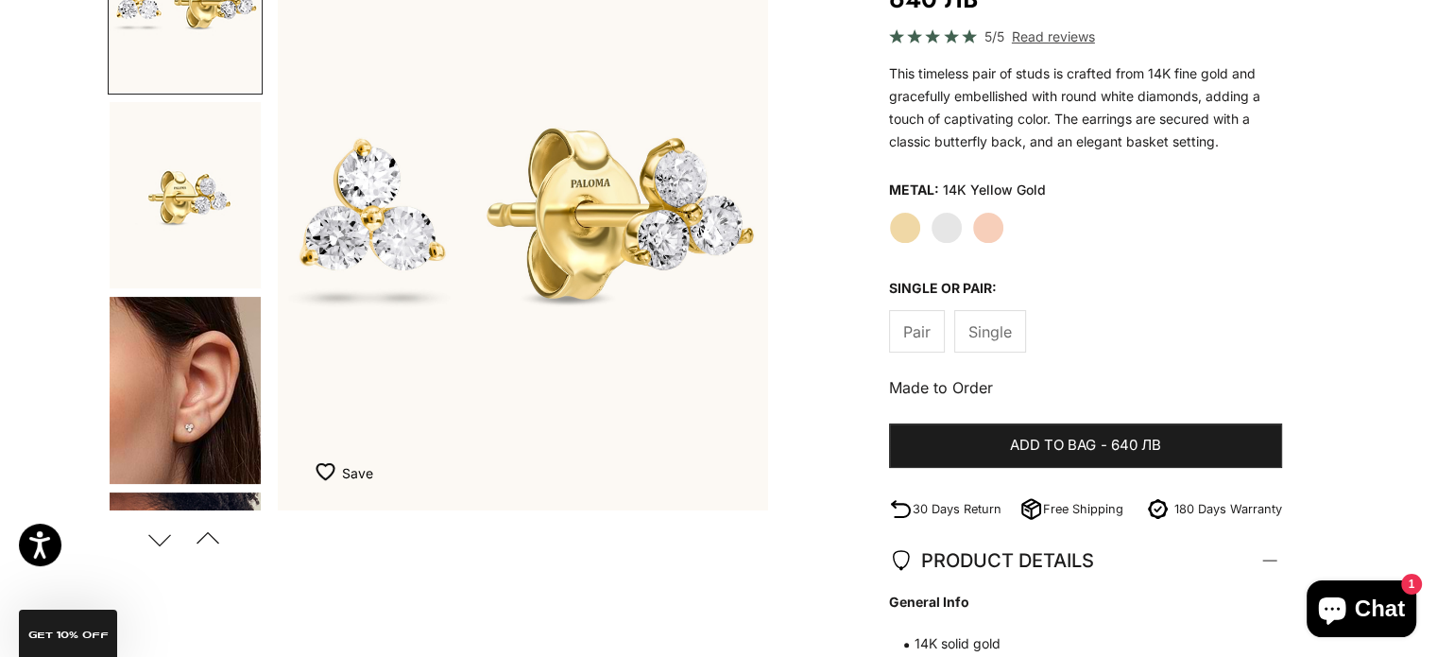
scroll to position [0, 0]
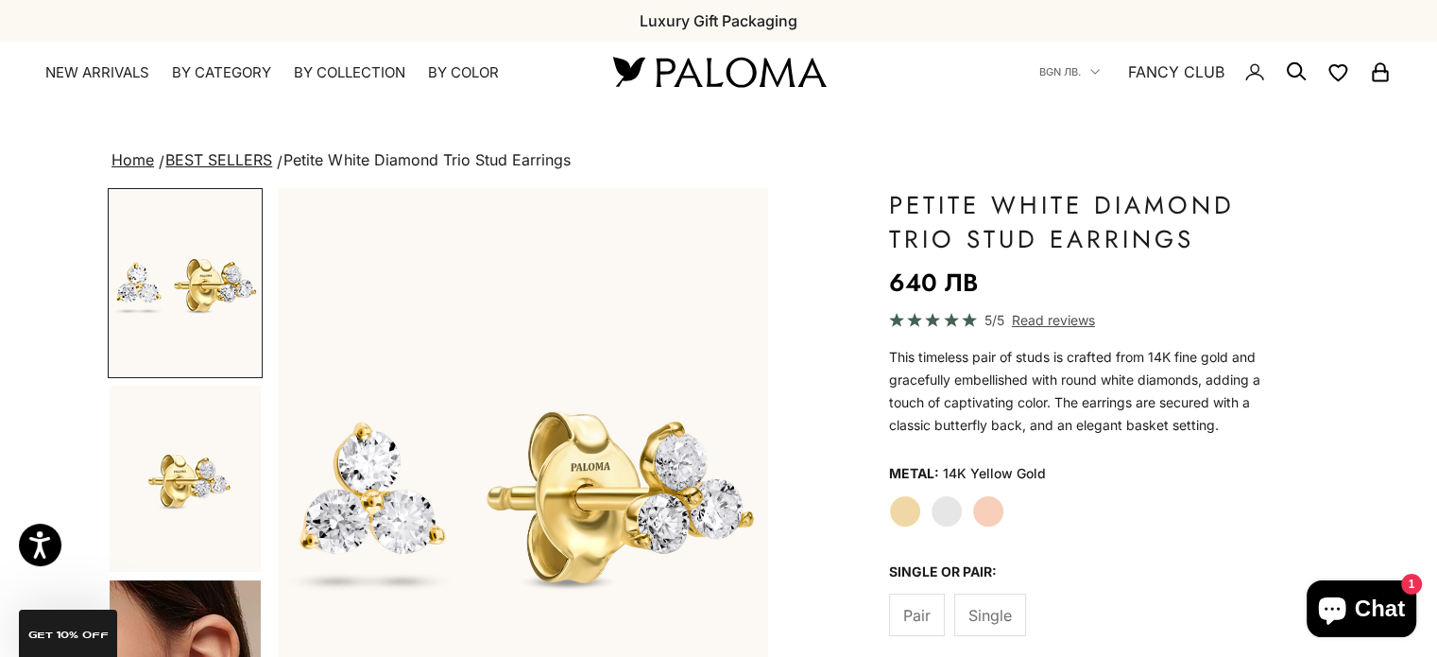
click at [158, 497] on img "Go to item 2" at bounding box center [185, 479] width 151 height 186
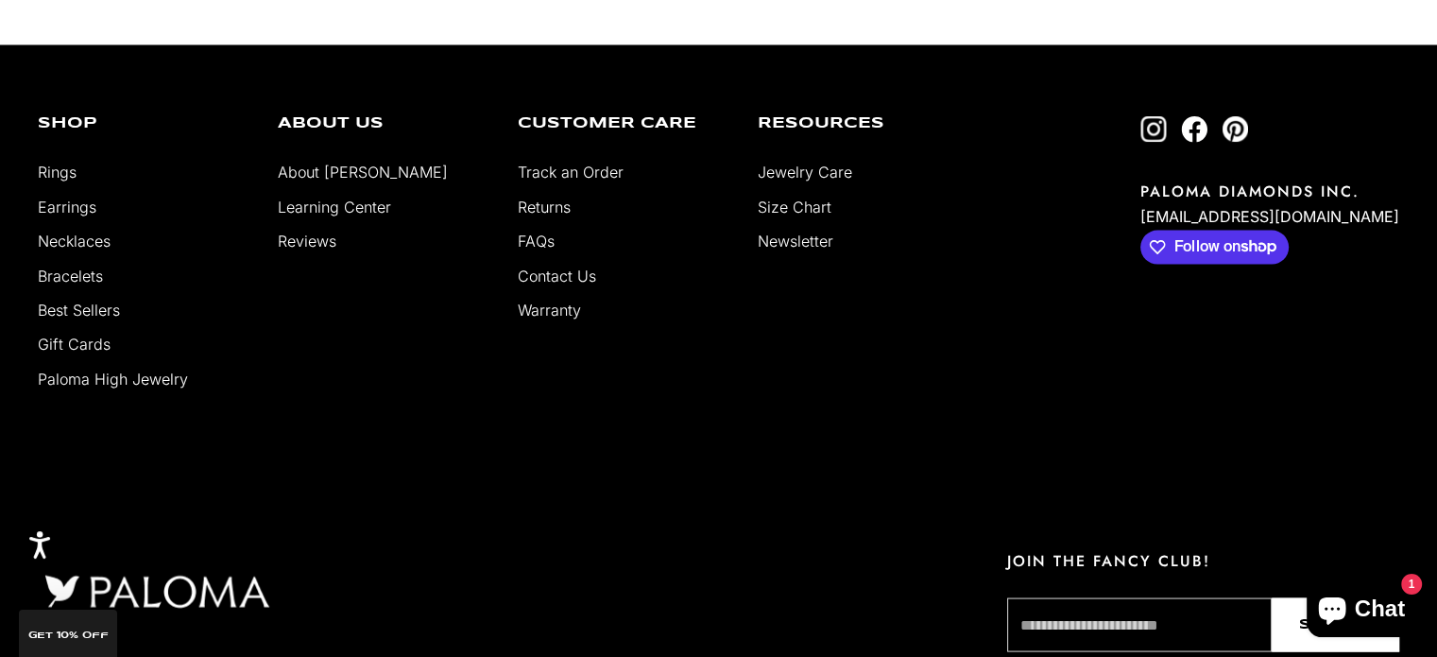
scroll to position [3503, 0]
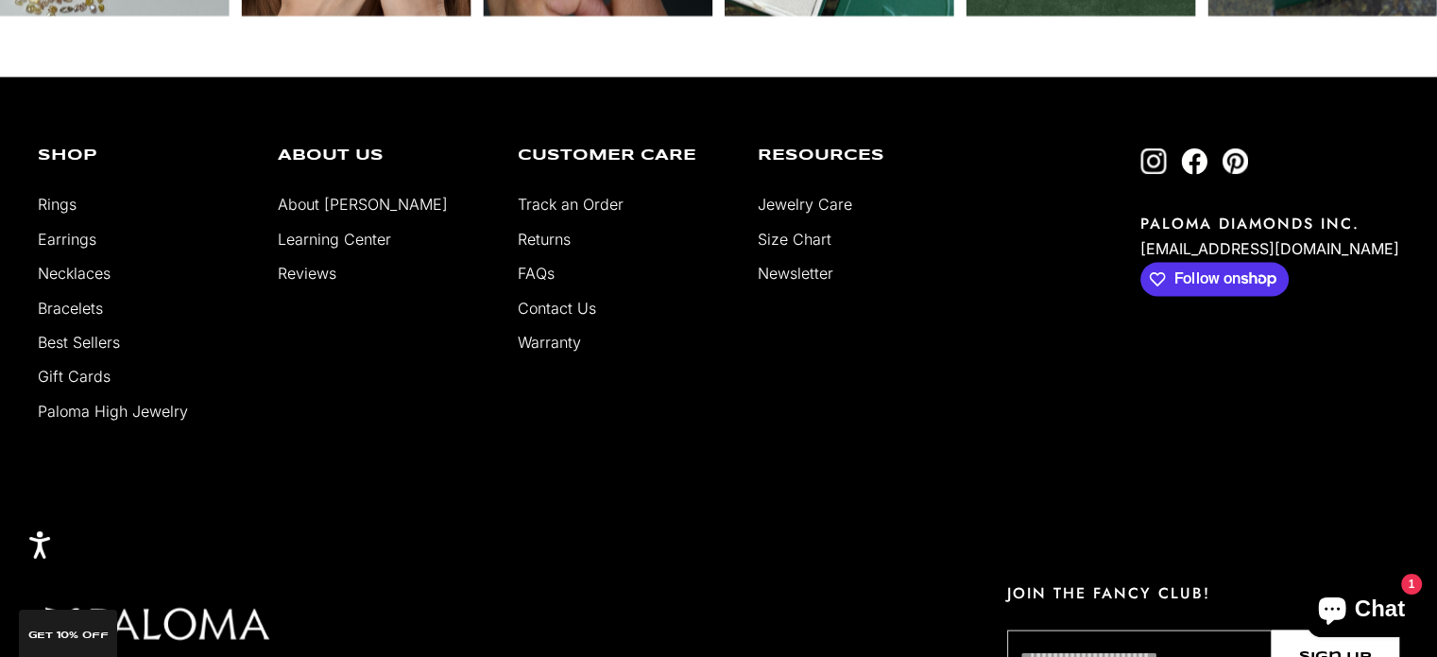
click at [533, 264] on link "FAQs" at bounding box center [536, 272] width 37 height 19
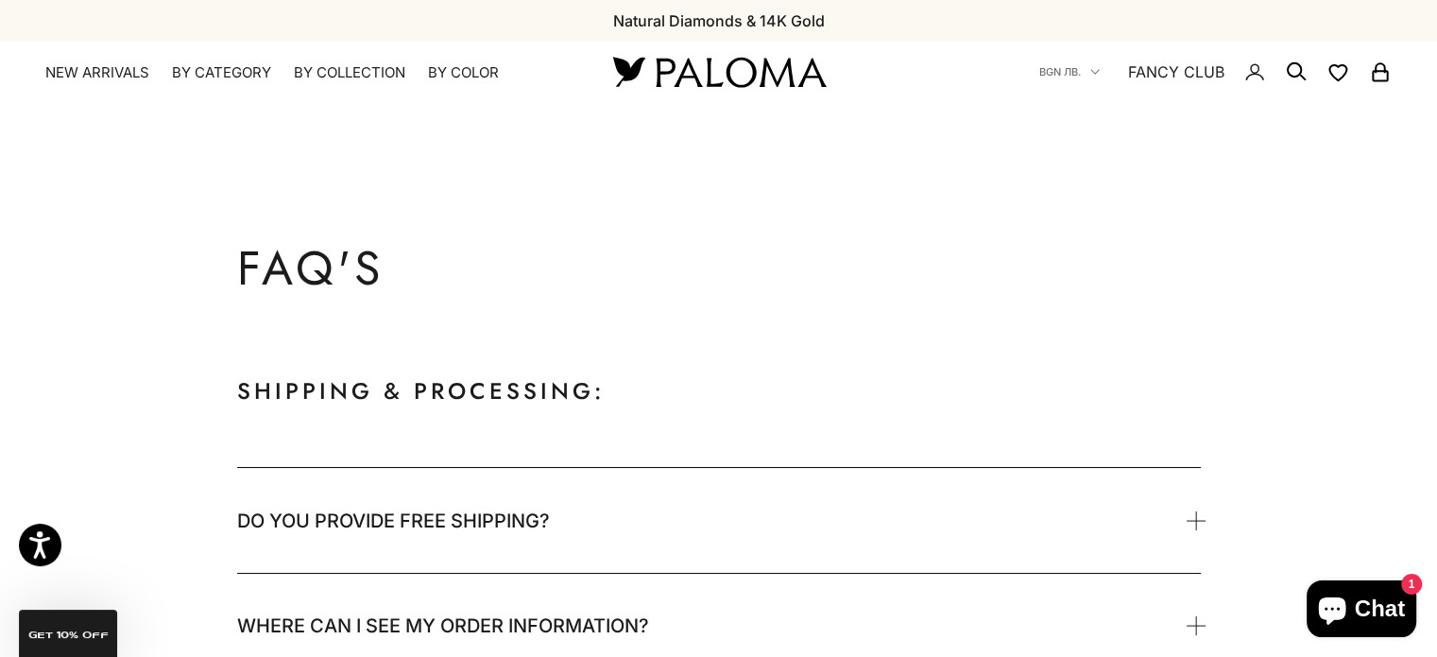
scroll to position [189, 0]
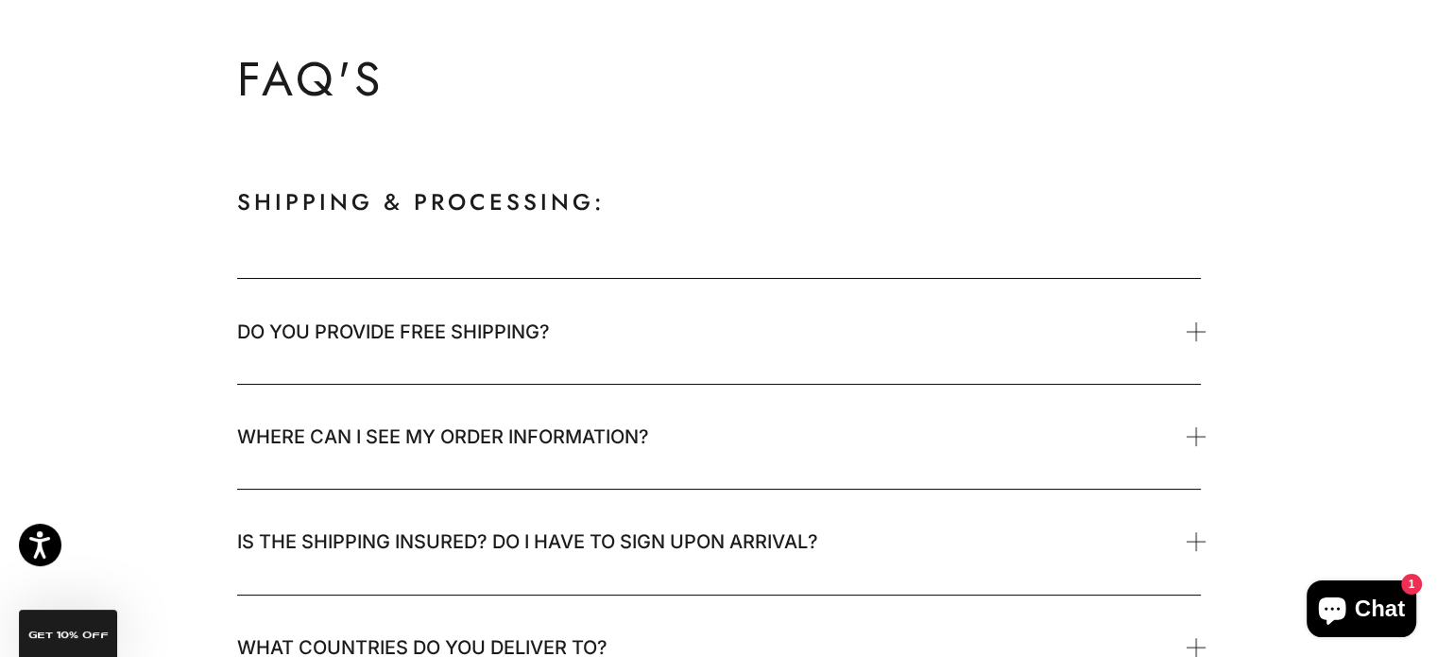
click at [454, 325] on span "Do you provide free shipping?" at bounding box center [393, 332] width 313 height 38
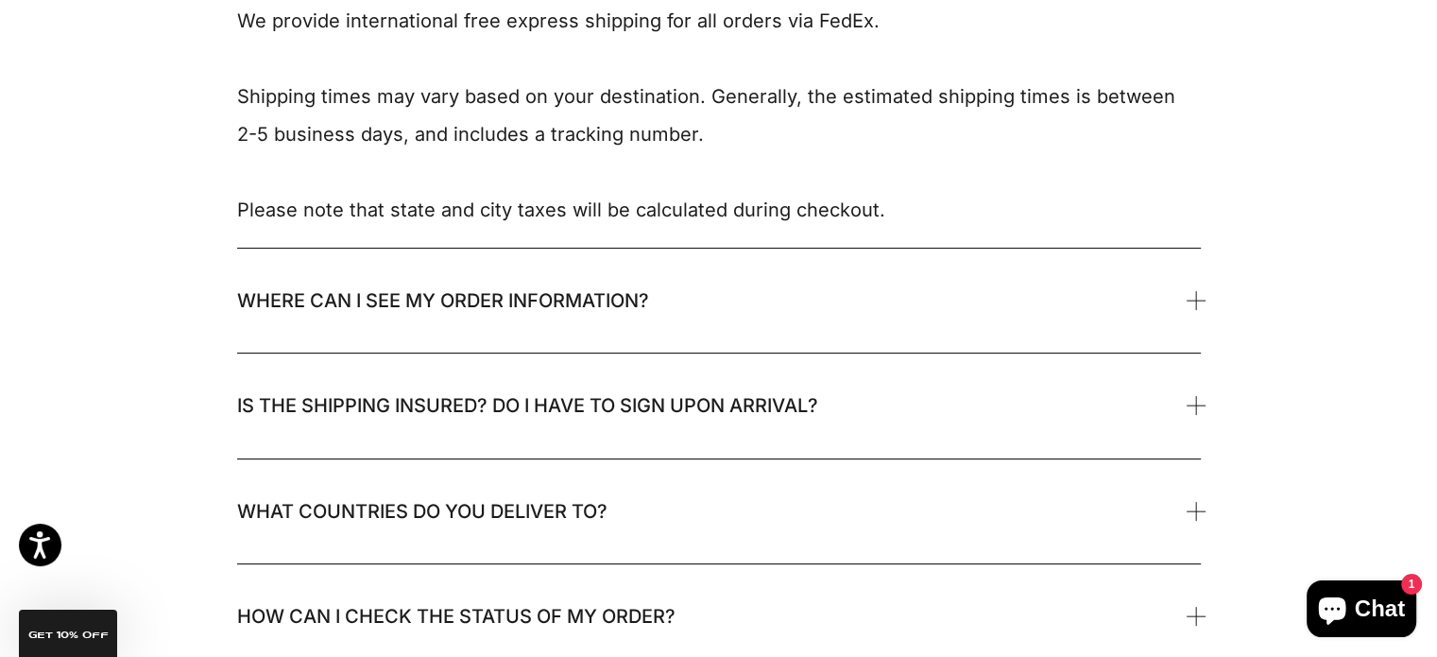
scroll to position [661, 0]
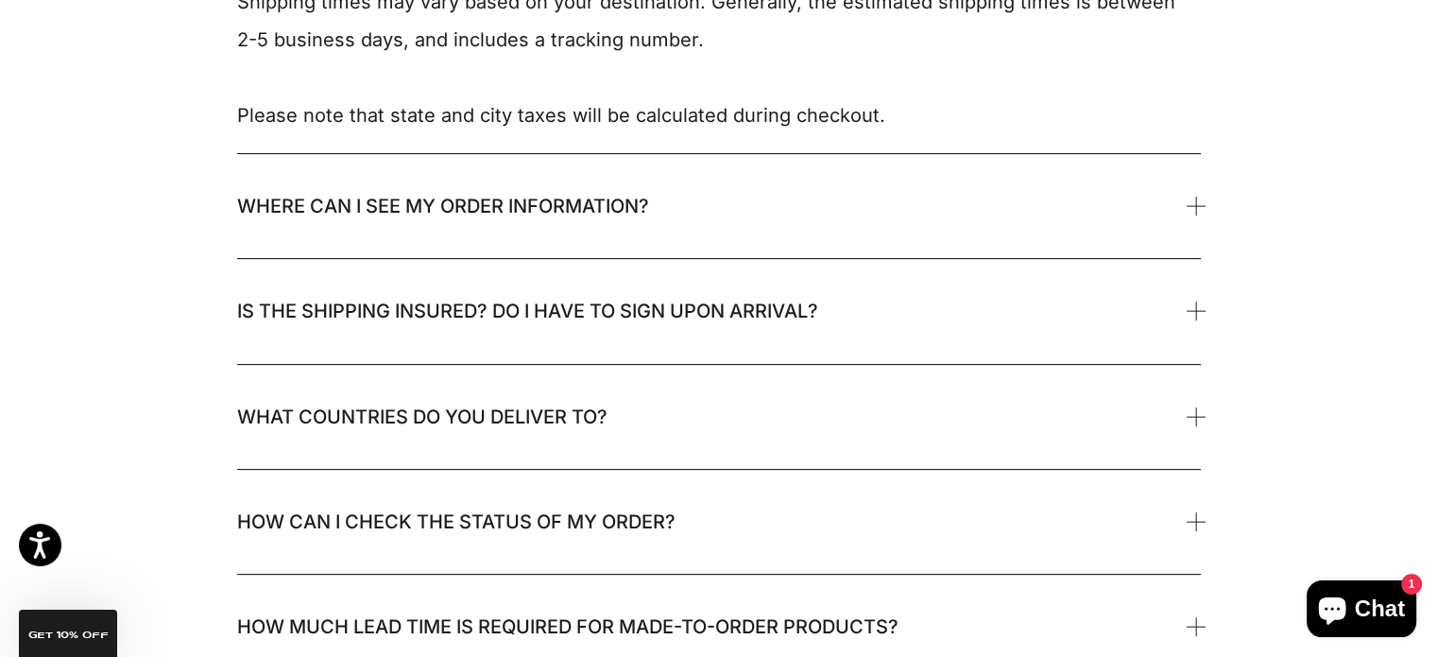
click at [457, 309] on span "Is the shipping insured? Do I have to sign upon arrival?" at bounding box center [527, 311] width 581 height 38
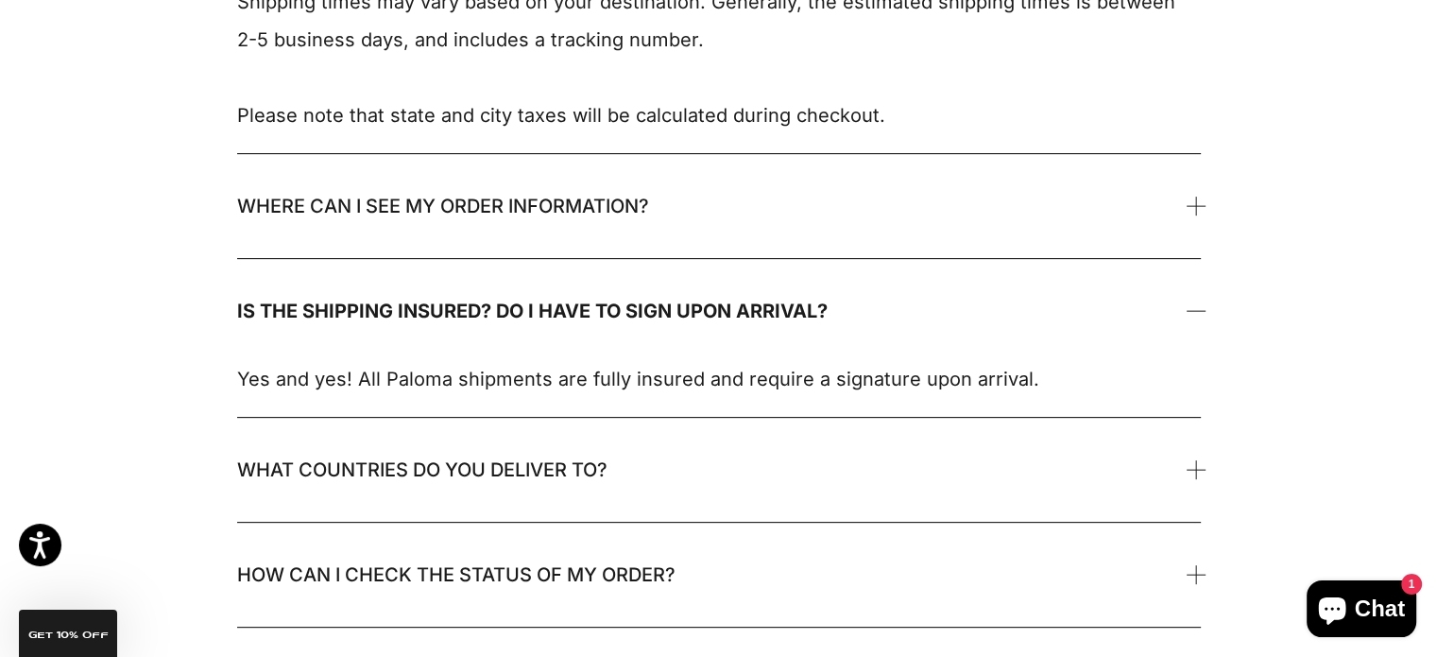
scroll to position [850, 0]
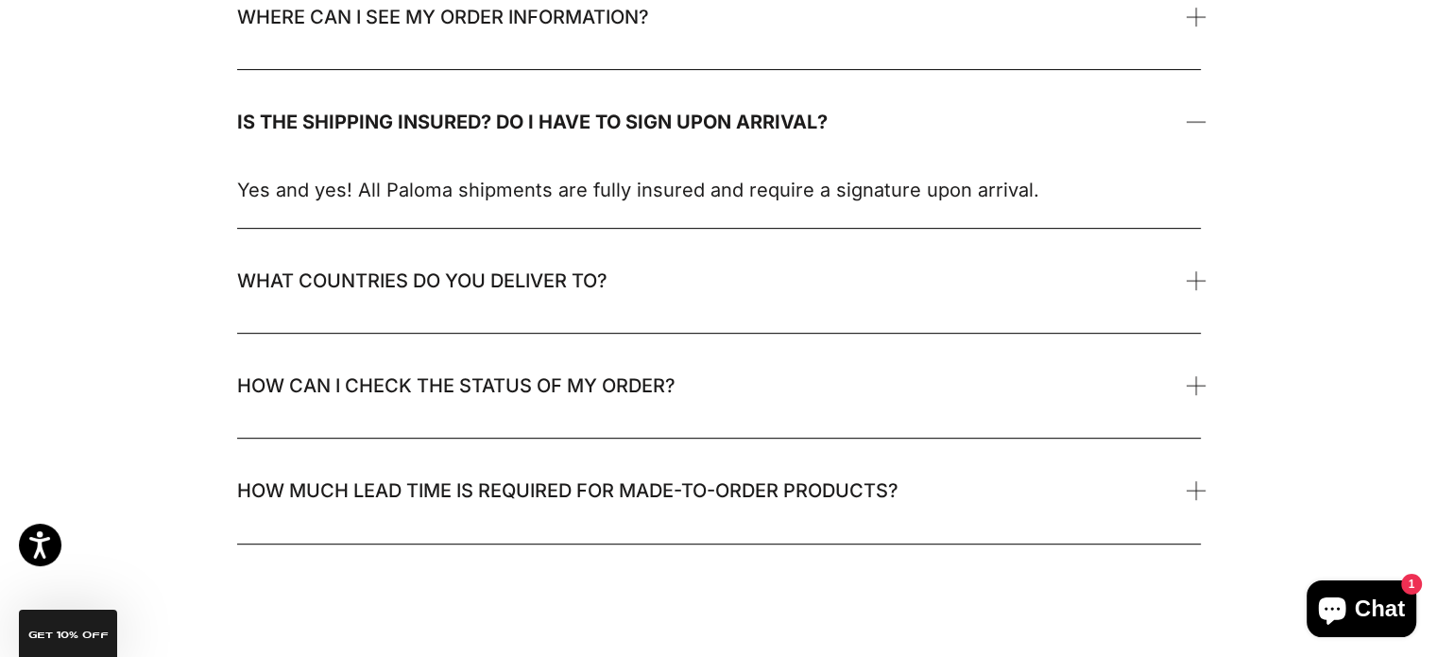
click at [457, 309] on span "What countries do you deliver to?" at bounding box center [719, 281] width 964 height 104
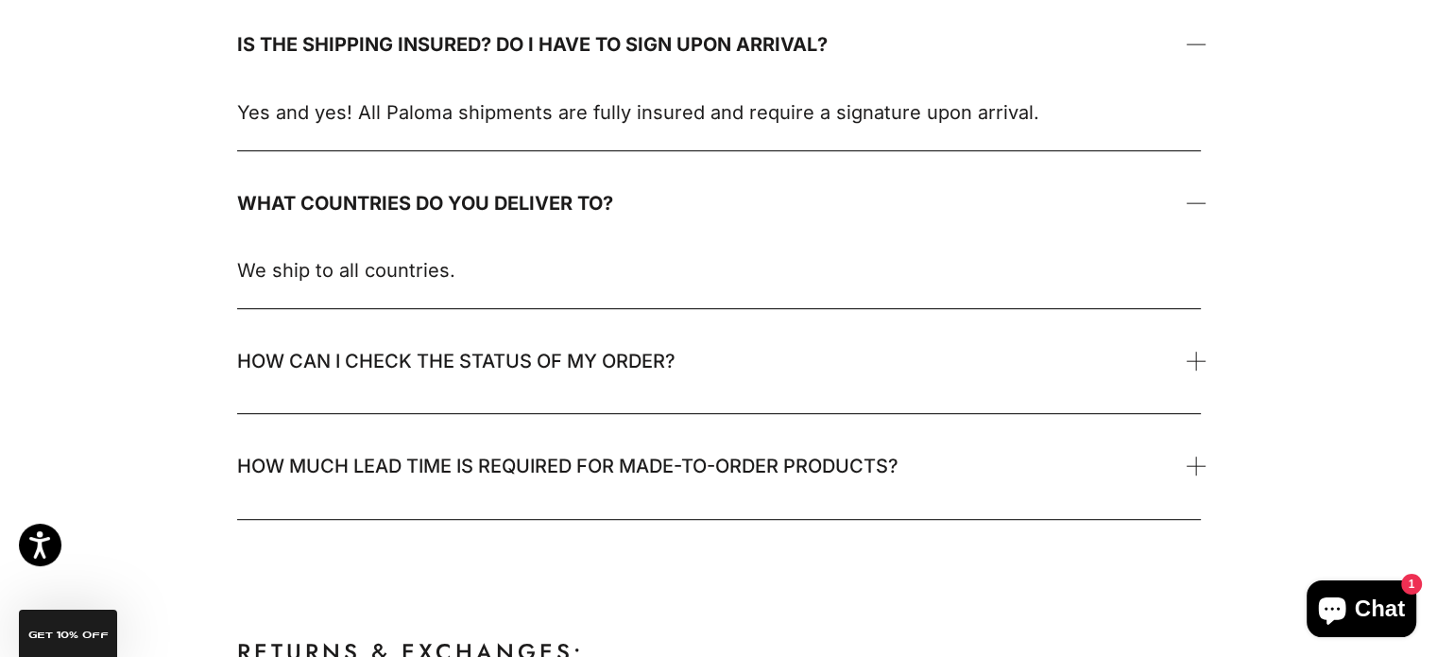
scroll to position [1039, 0]
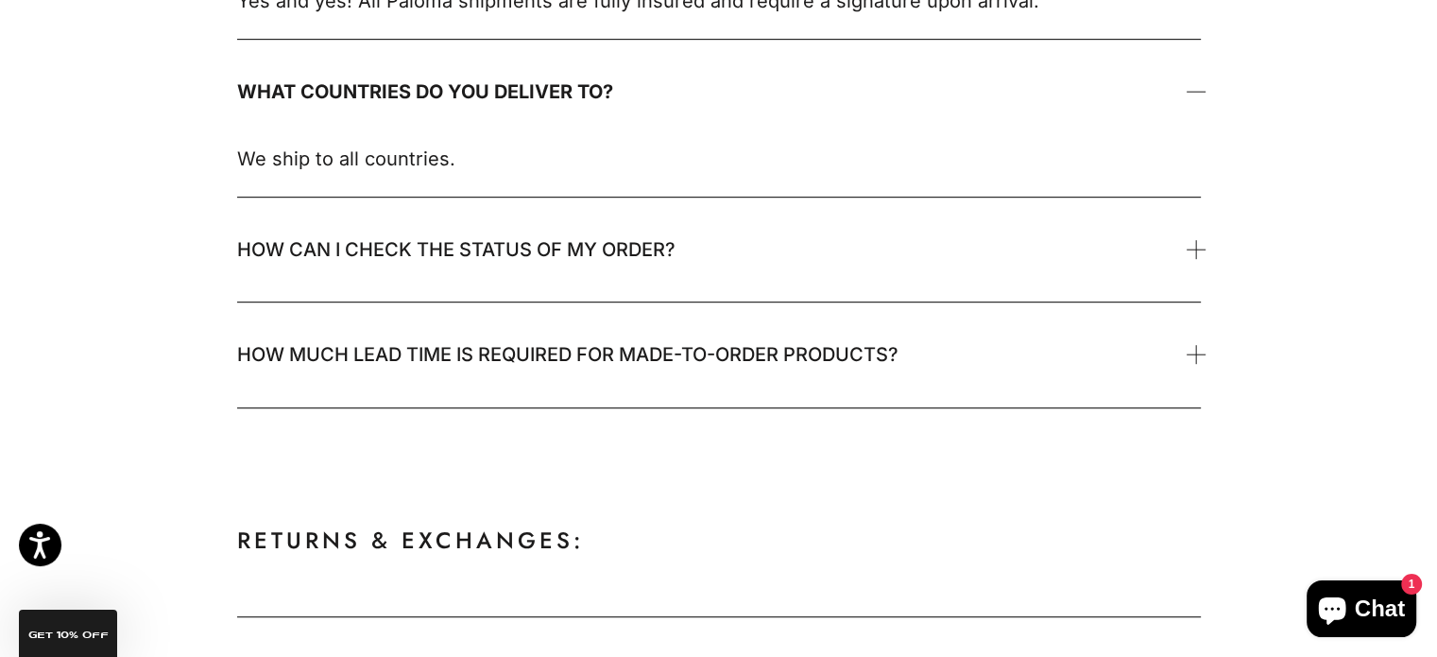
click at [470, 279] on span "How can I check the status of my order?" at bounding box center [719, 249] width 964 height 104
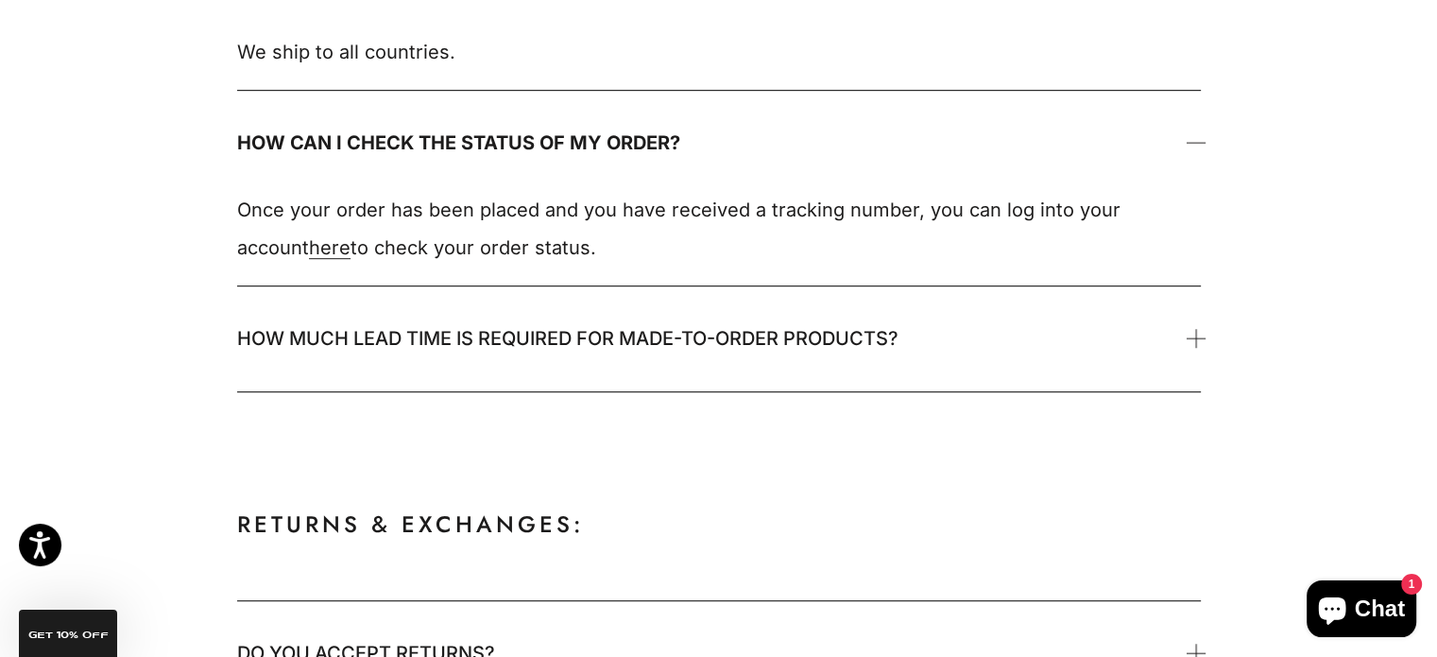
scroll to position [1228, 0]
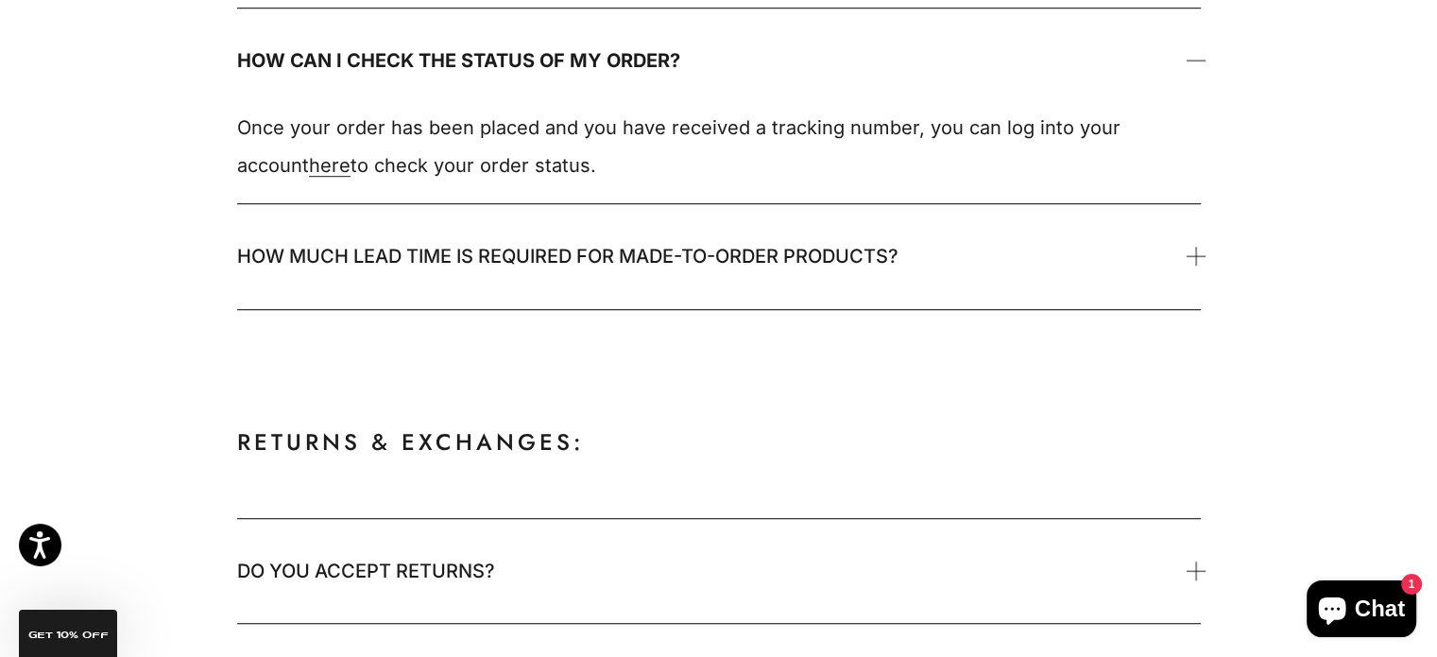
click at [470, 279] on span "How much lead time is required for made-to-order products?" at bounding box center [719, 256] width 964 height 104
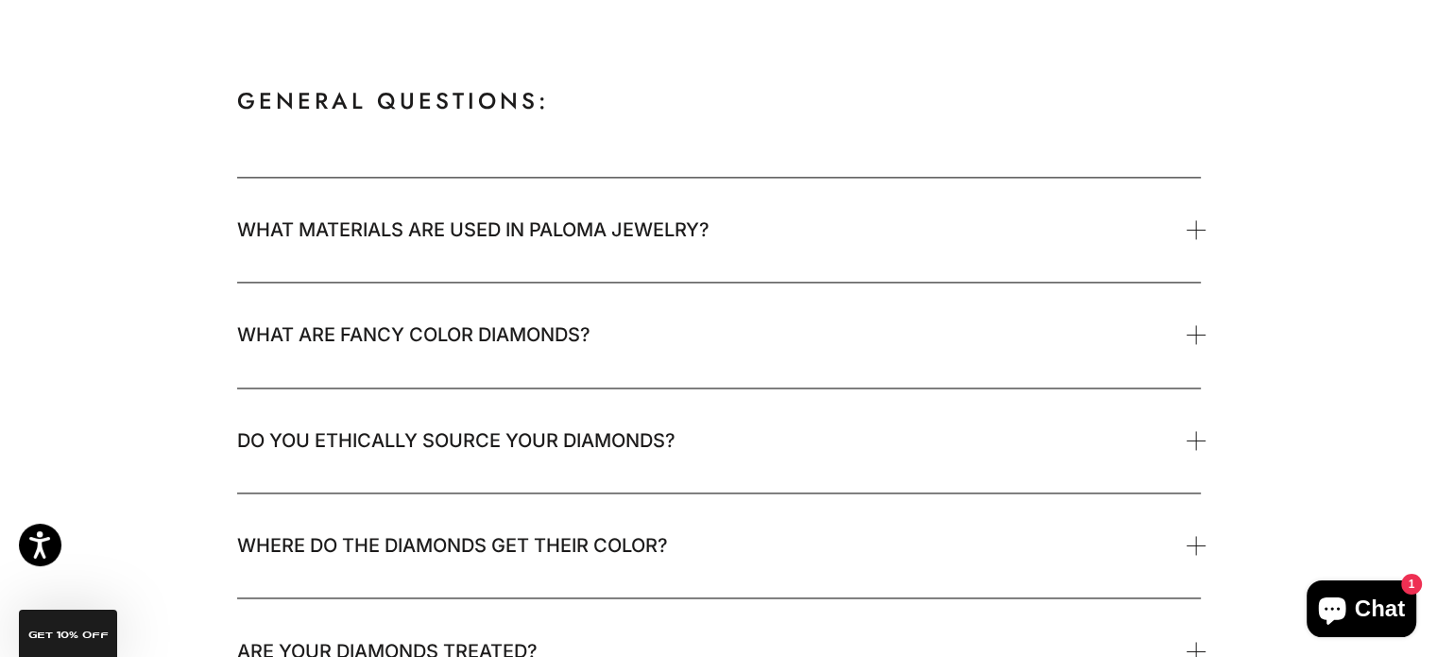
scroll to position [2740, 0]
